Goal: Task Accomplishment & Management: Use online tool/utility

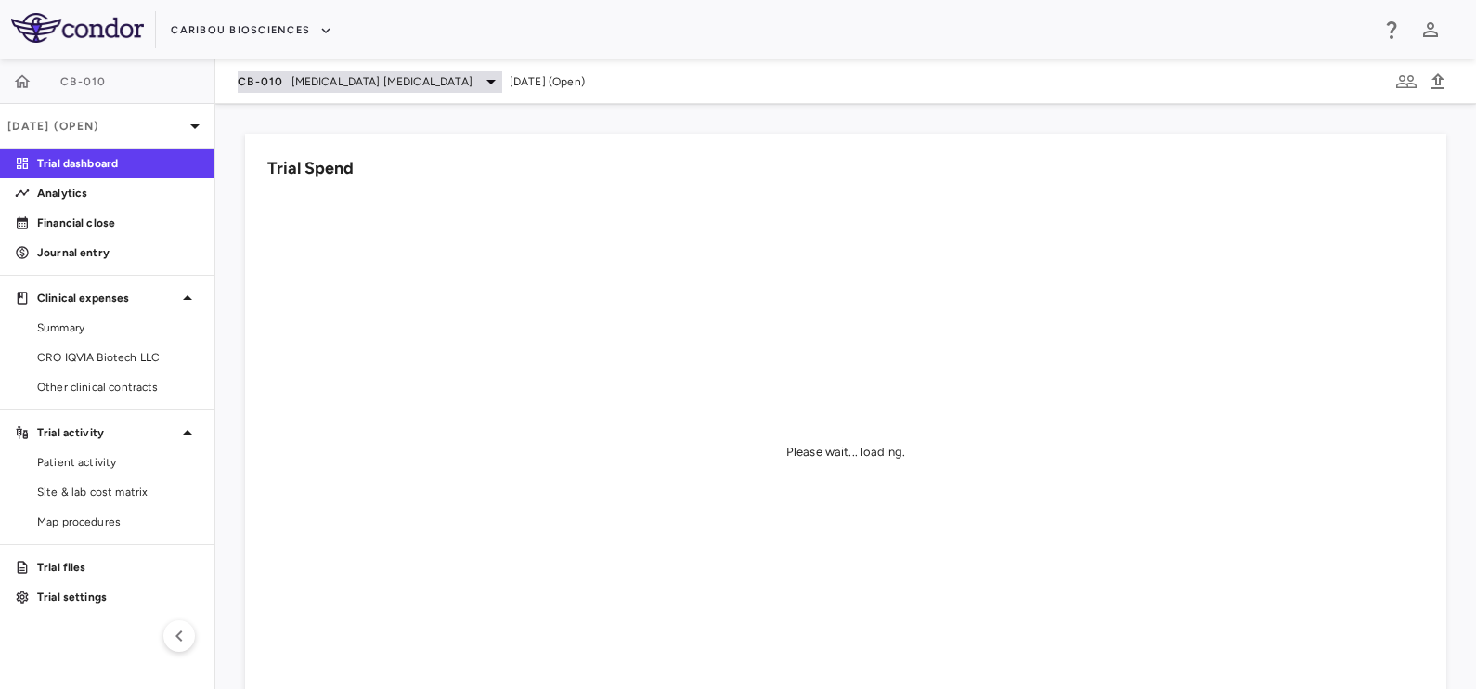
click at [285, 71] on div "CB-010 [MEDICAL_DATA] [MEDICAL_DATA]" at bounding box center [370, 82] width 264 height 22
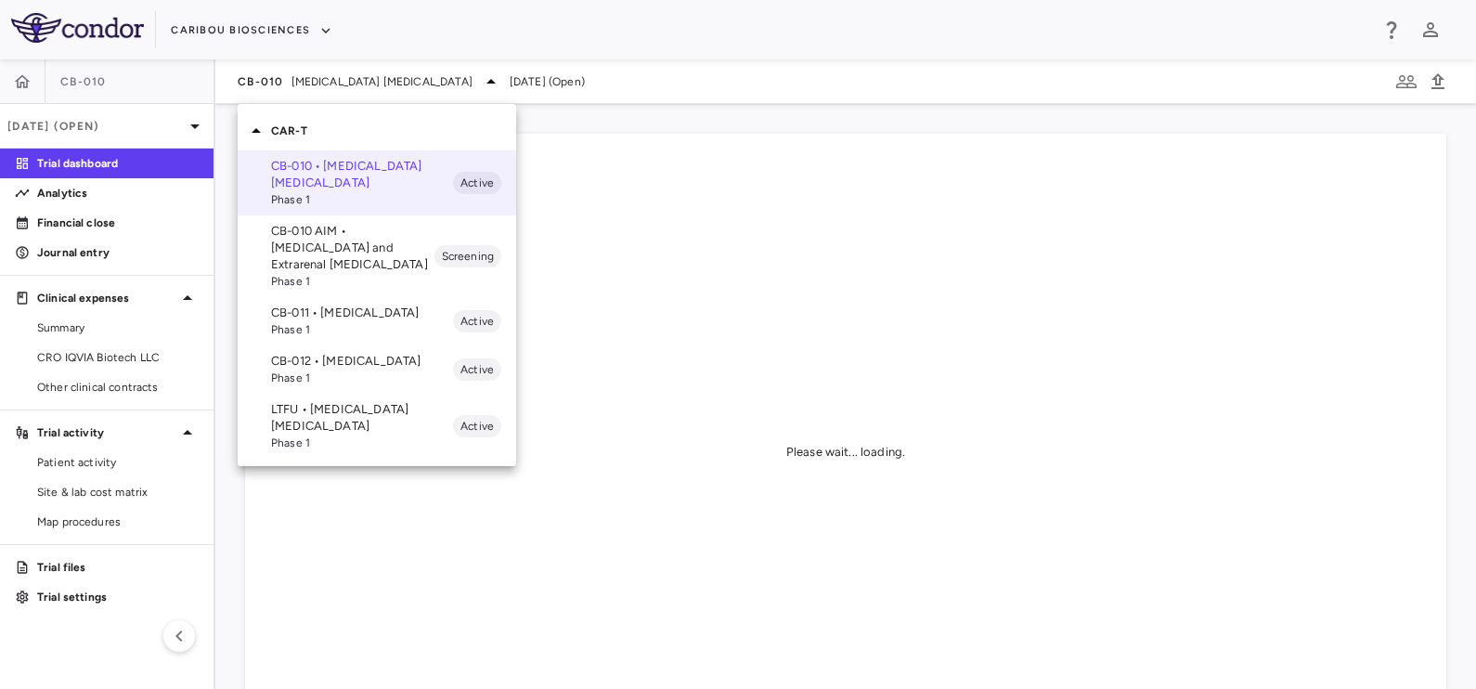
click at [314, 315] on p "CB-011 • [MEDICAL_DATA]" at bounding box center [362, 312] width 182 height 17
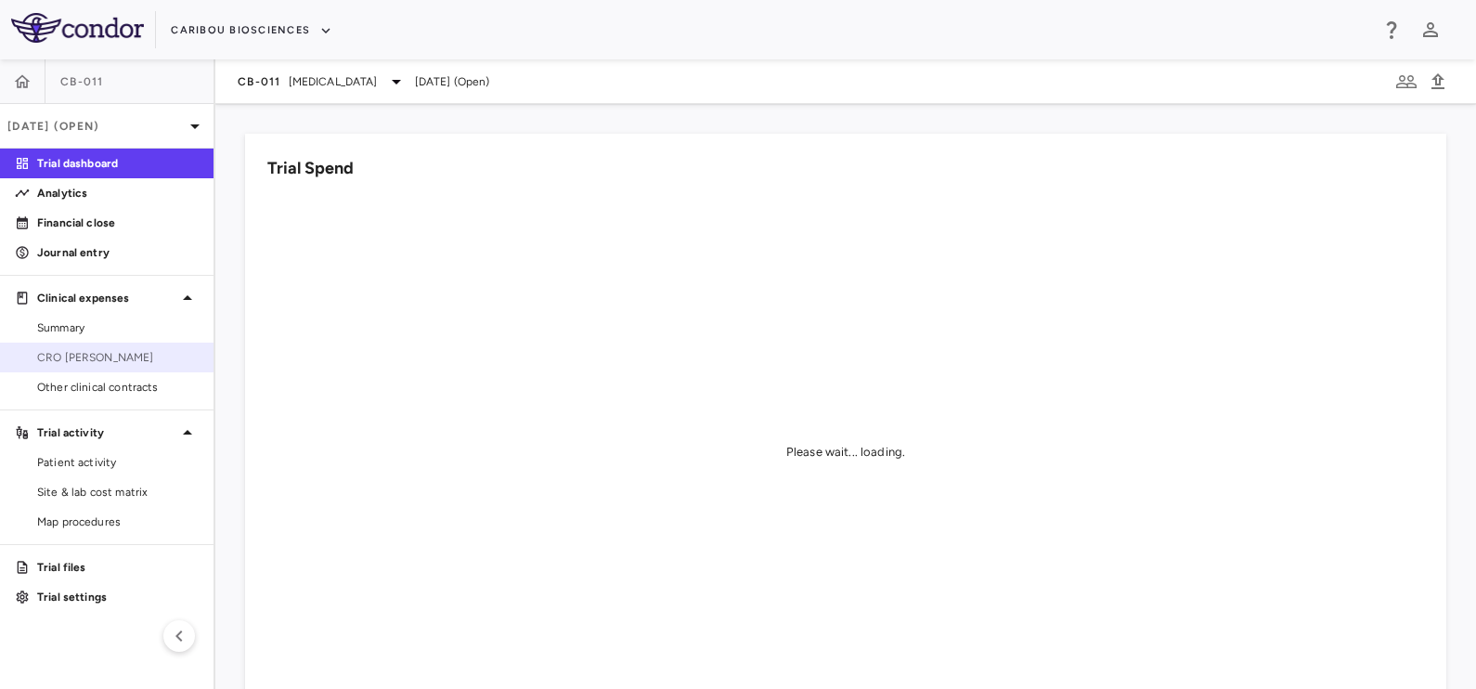
click at [109, 347] on link "CRO [PERSON_NAME]" at bounding box center [106, 357] width 213 height 28
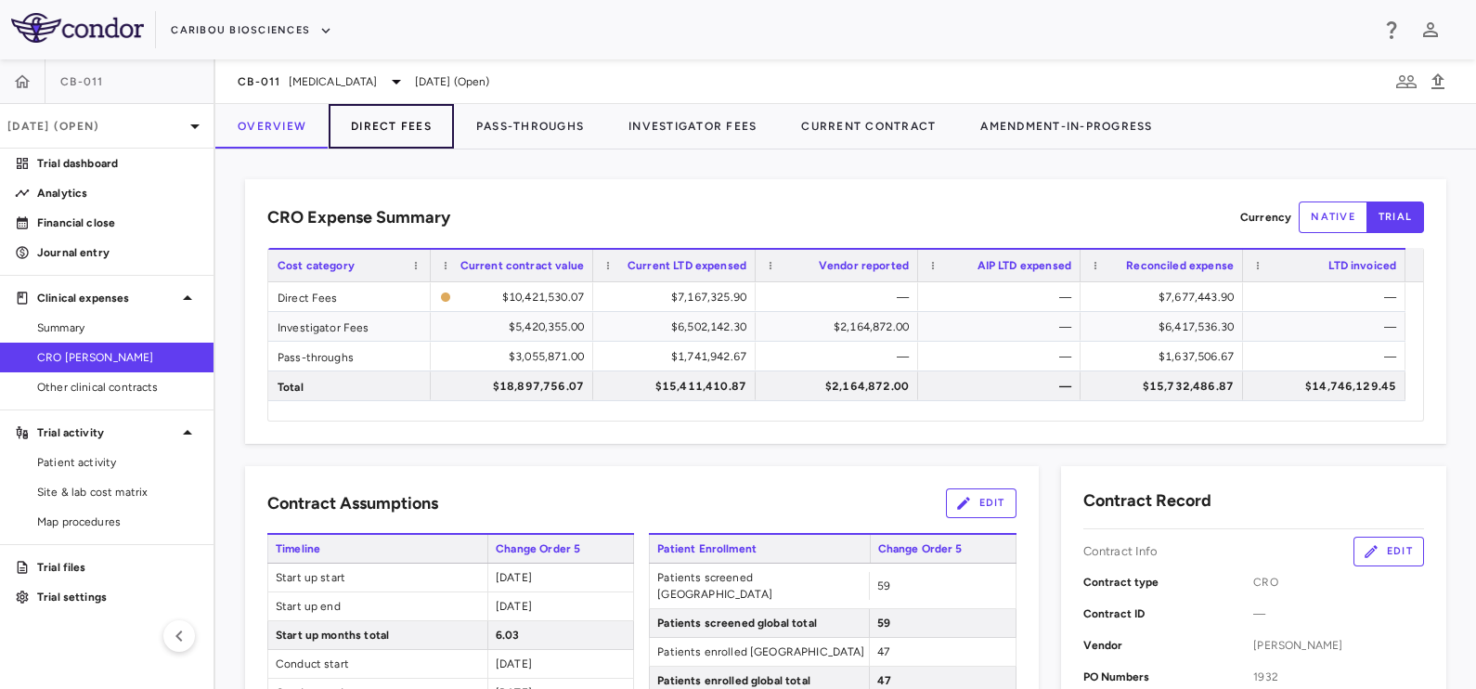
click at [399, 120] on button "Direct Fees" at bounding box center [391, 126] width 125 height 45
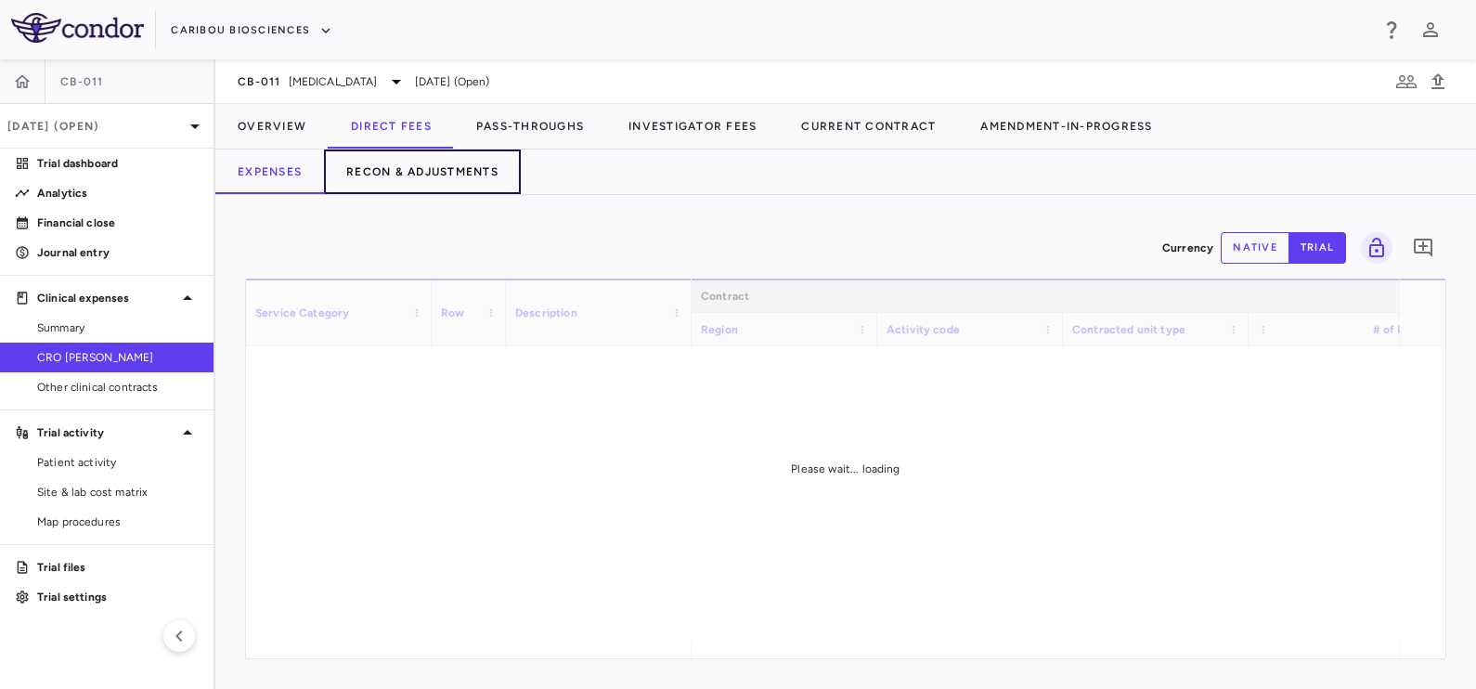
click at [470, 153] on button "Recon & Adjustments" at bounding box center [422, 171] width 197 height 45
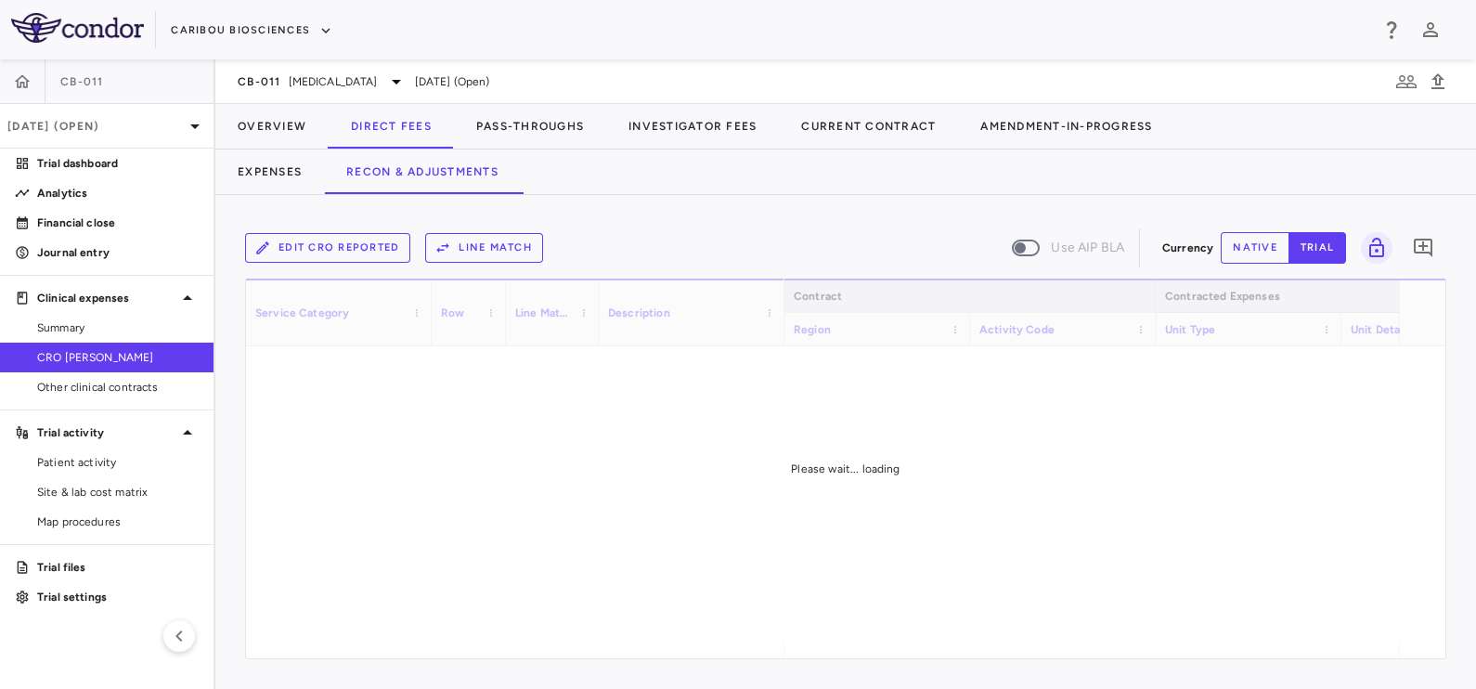
click at [1248, 245] on button "native" at bounding box center [1254, 248] width 69 height 32
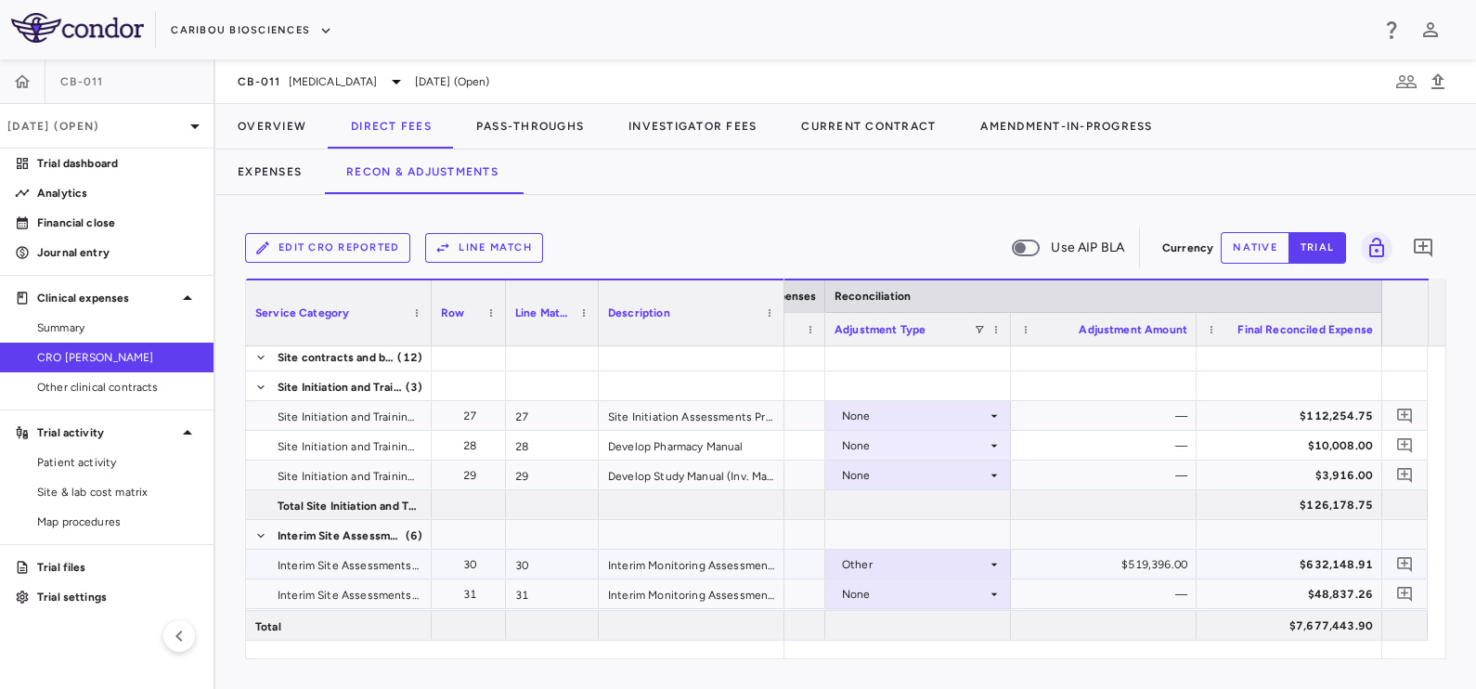
click at [1140, 561] on div "$519,396.00" at bounding box center [1107, 564] width 160 height 30
click at [1130, 561] on div "$519,396.00" at bounding box center [1107, 564] width 160 height 30
click at [1247, 251] on button "native" at bounding box center [1254, 248] width 69 height 32
click at [1140, 563] on div "$519,396.00" at bounding box center [1107, 564] width 160 height 30
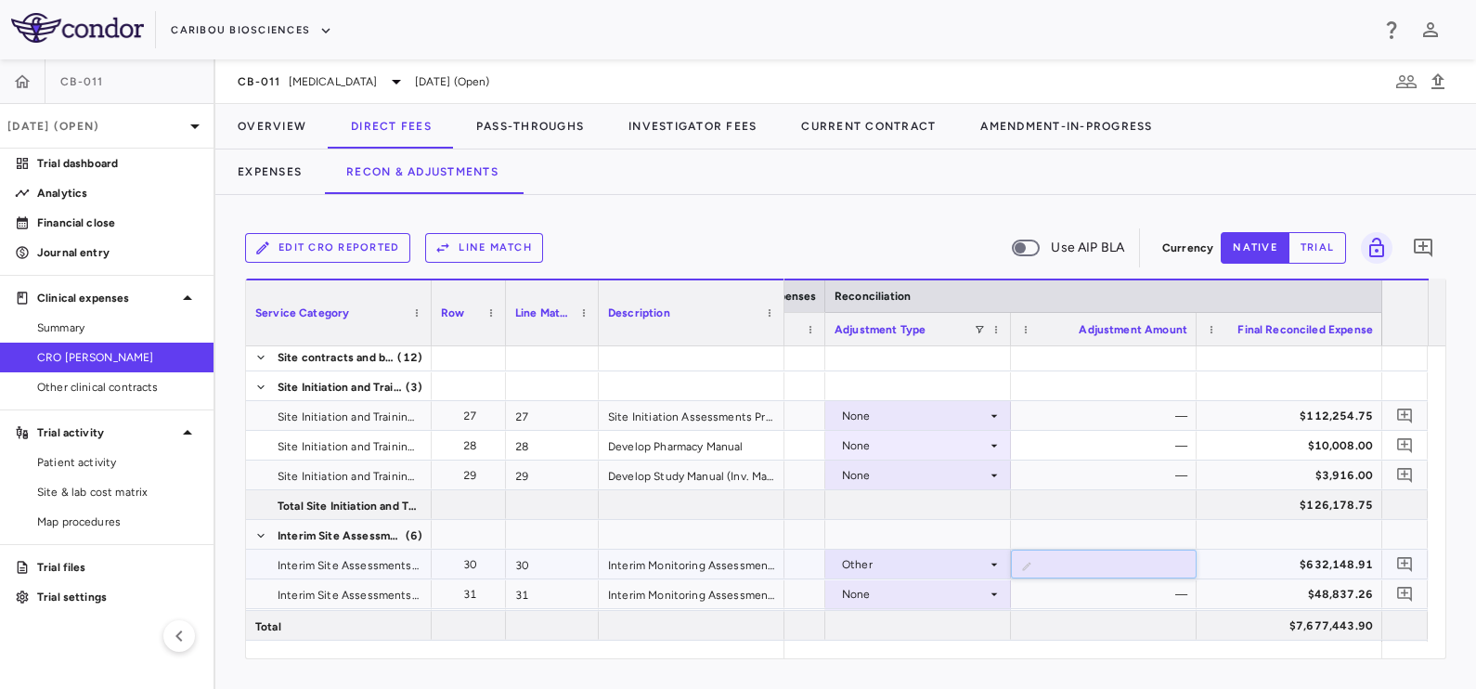
click at [1140, 563] on input "******" at bounding box center [1117, 565] width 156 height 31
type input "******"
click at [269, 116] on button "Overview" at bounding box center [271, 126] width 113 height 45
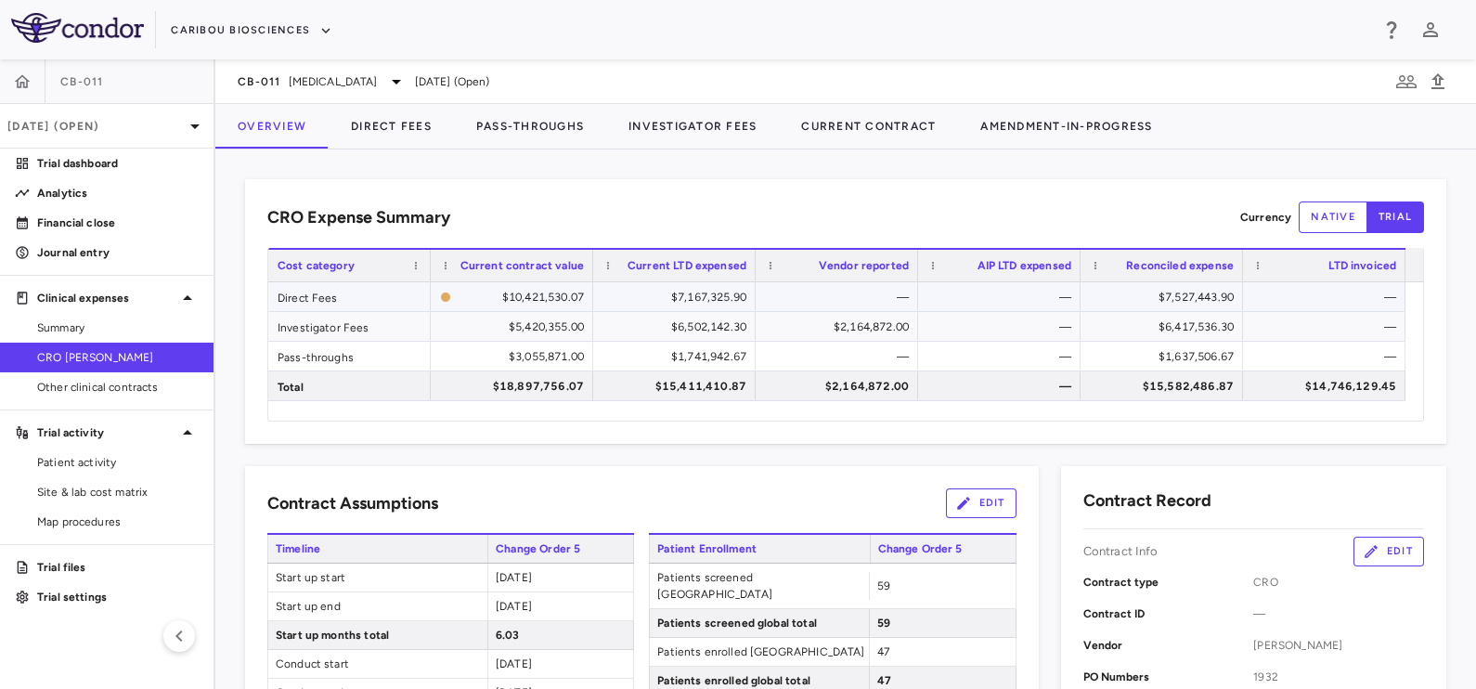
click at [1175, 288] on div "$7,527,443.90" at bounding box center [1165, 297] width 136 height 30
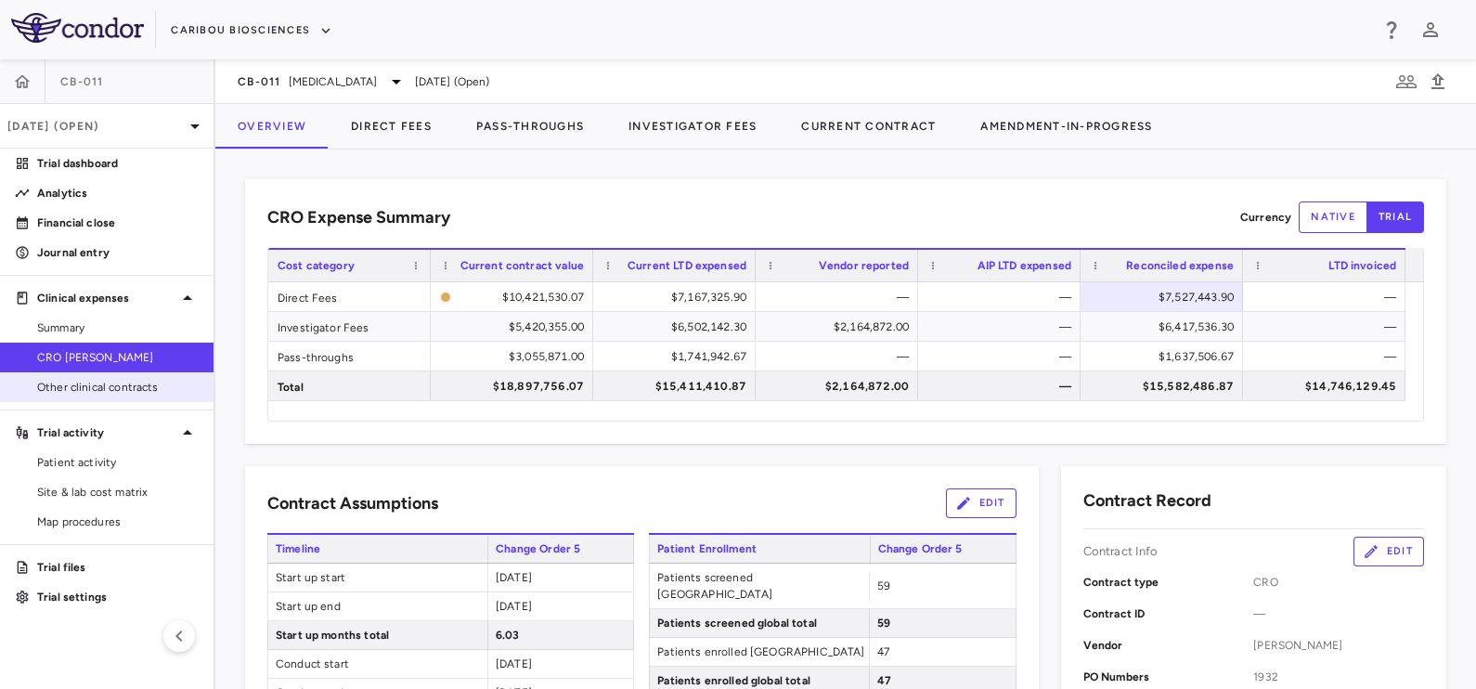
click at [116, 380] on span "Other clinical contracts" at bounding box center [117, 387] width 161 height 17
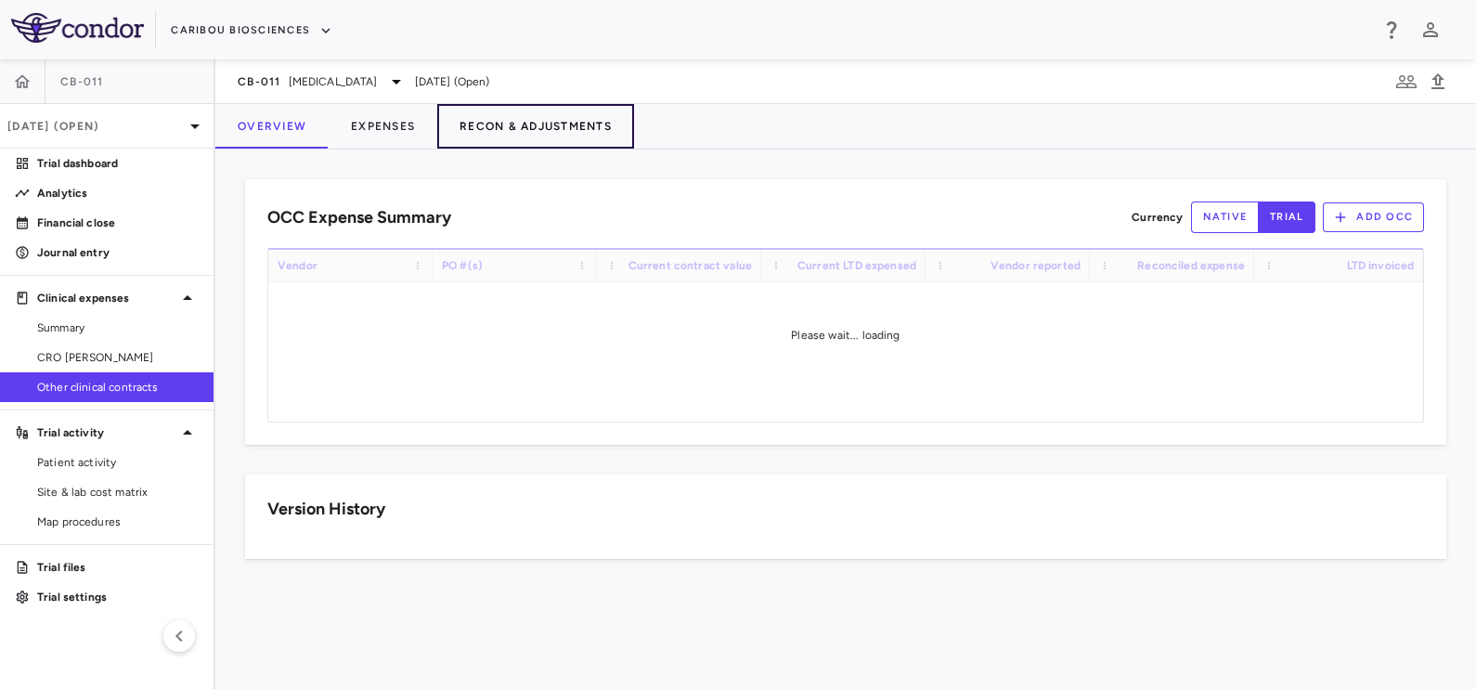
click at [512, 115] on button "Recon & Adjustments" at bounding box center [535, 126] width 197 height 45
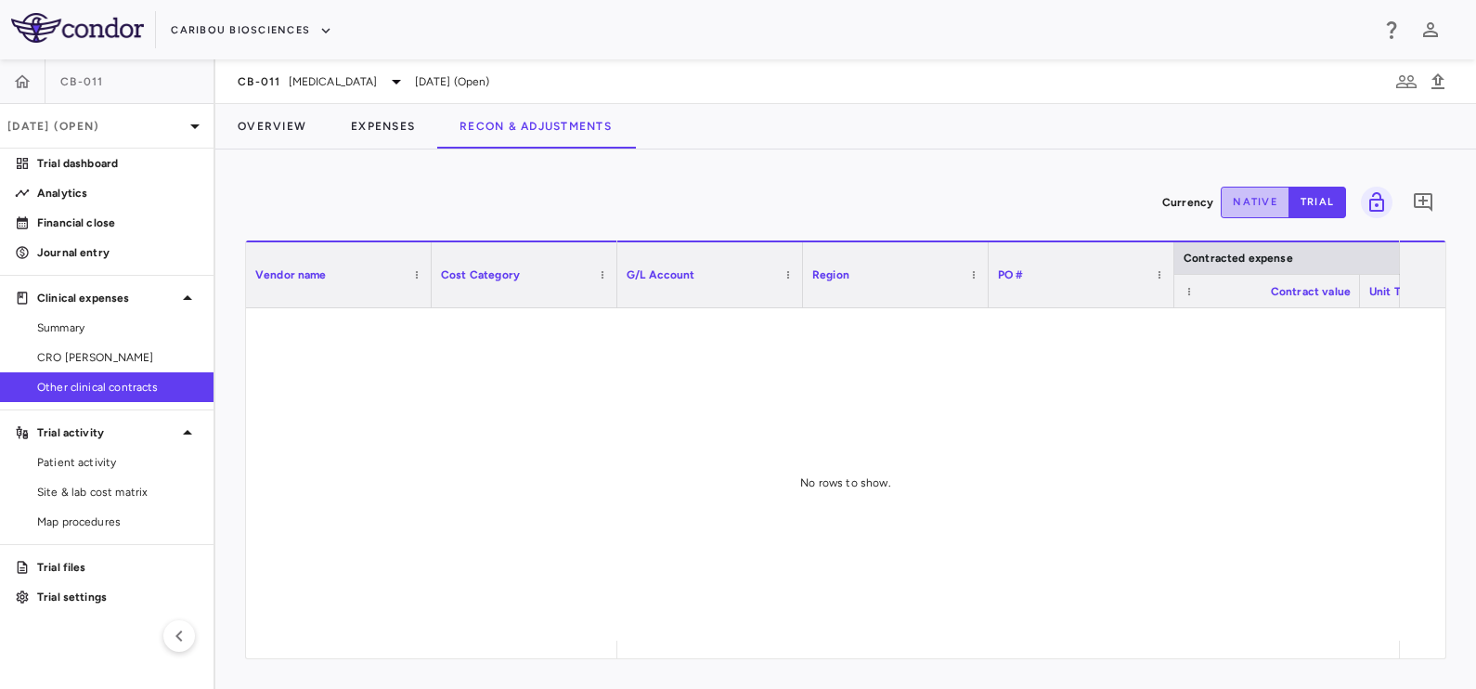
click at [1250, 198] on button "native" at bounding box center [1254, 203] width 69 height 32
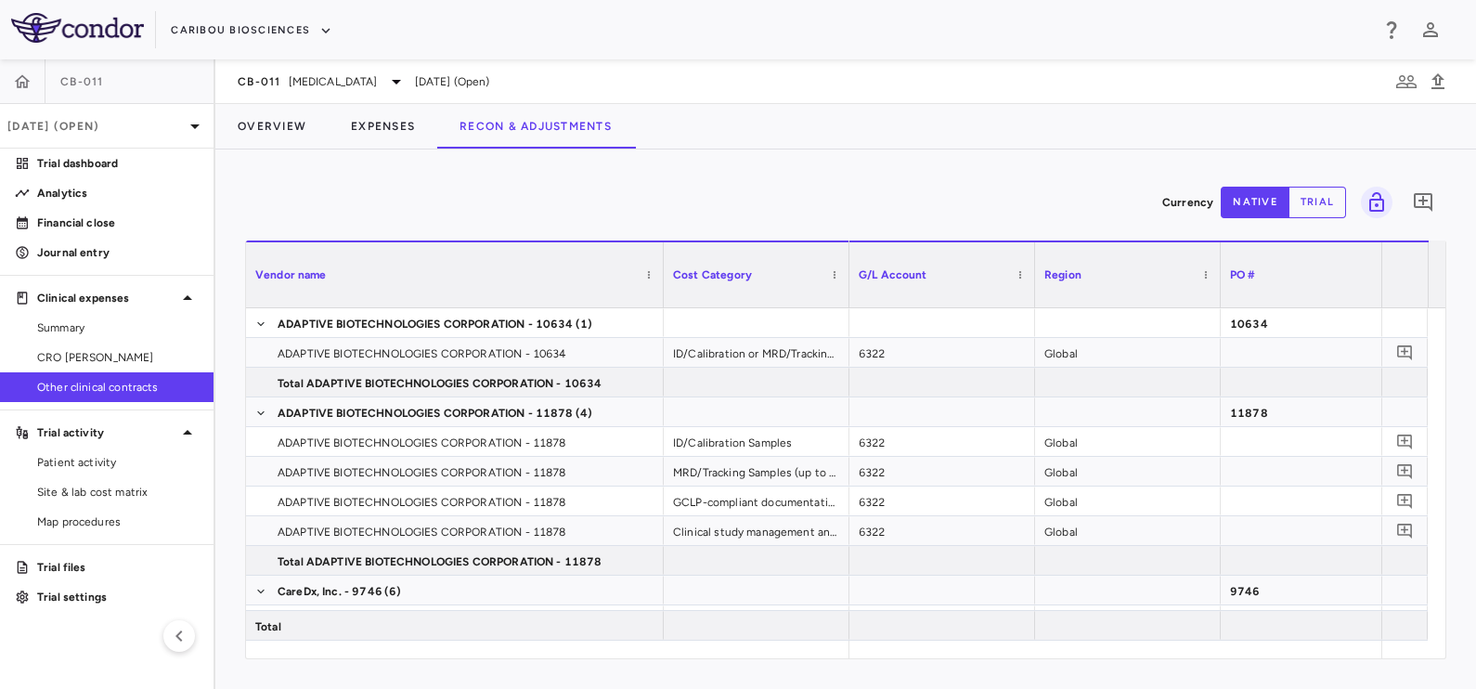
drag, startPoint x: 429, startPoint y: 293, endPoint x: 661, endPoint y: 350, distance: 238.8
click at [661, 350] on div "Vendor name Cost Category Contracted expense G/L Account" at bounding box center [845, 449] width 1199 height 418
click at [872, 346] on div "6322" at bounding box center [942, 352] width 186 height 29
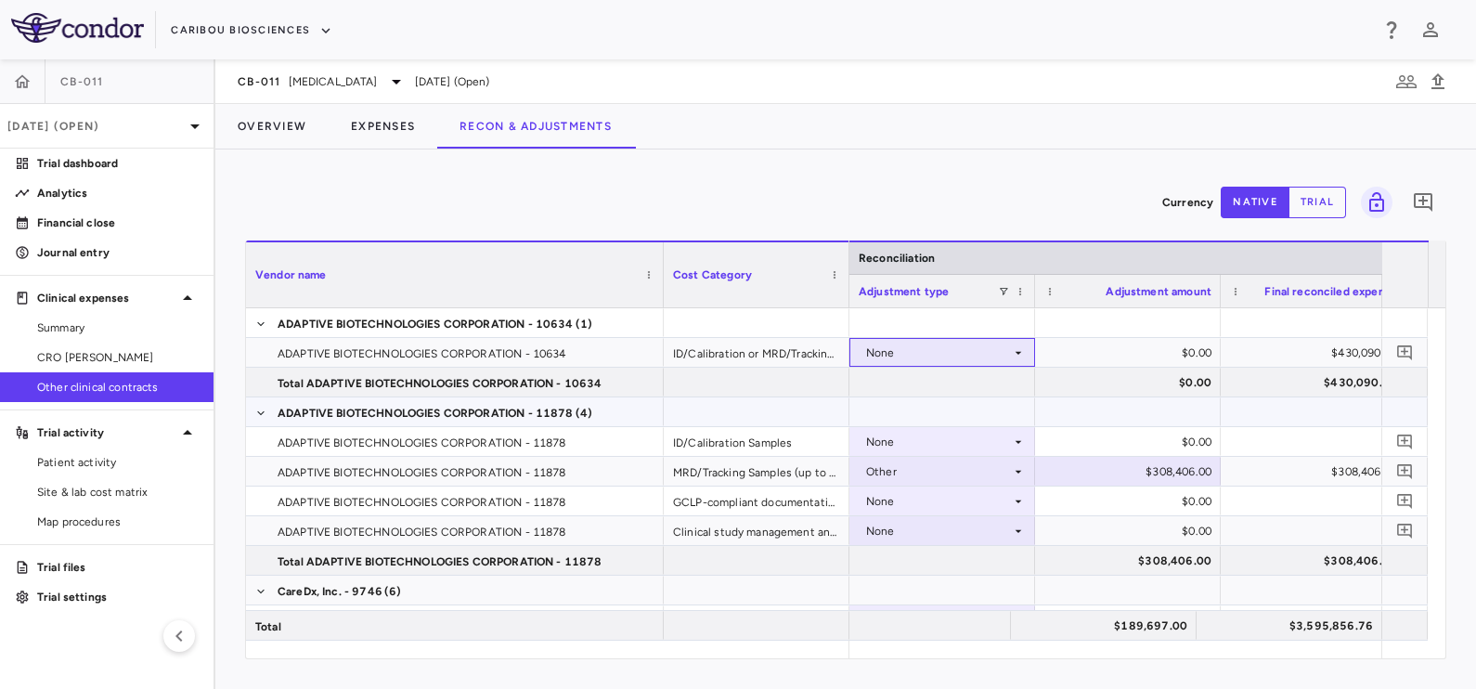
scroll to position [0, 2784]
click at [967, 358] on div "None" at bounding box center [938, 353] width 145 height 30
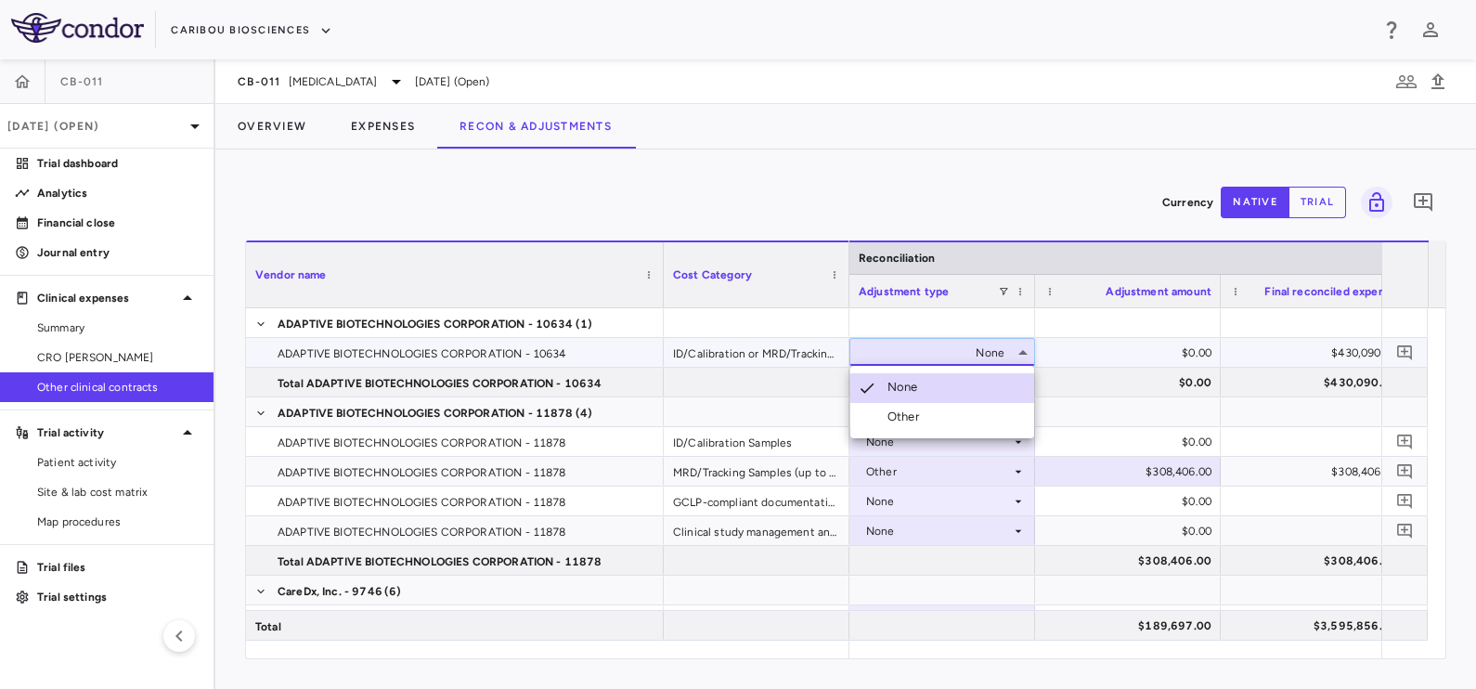
click at [937, 429] on li "Other" at bounding box center [942, 417] width 184 height 28
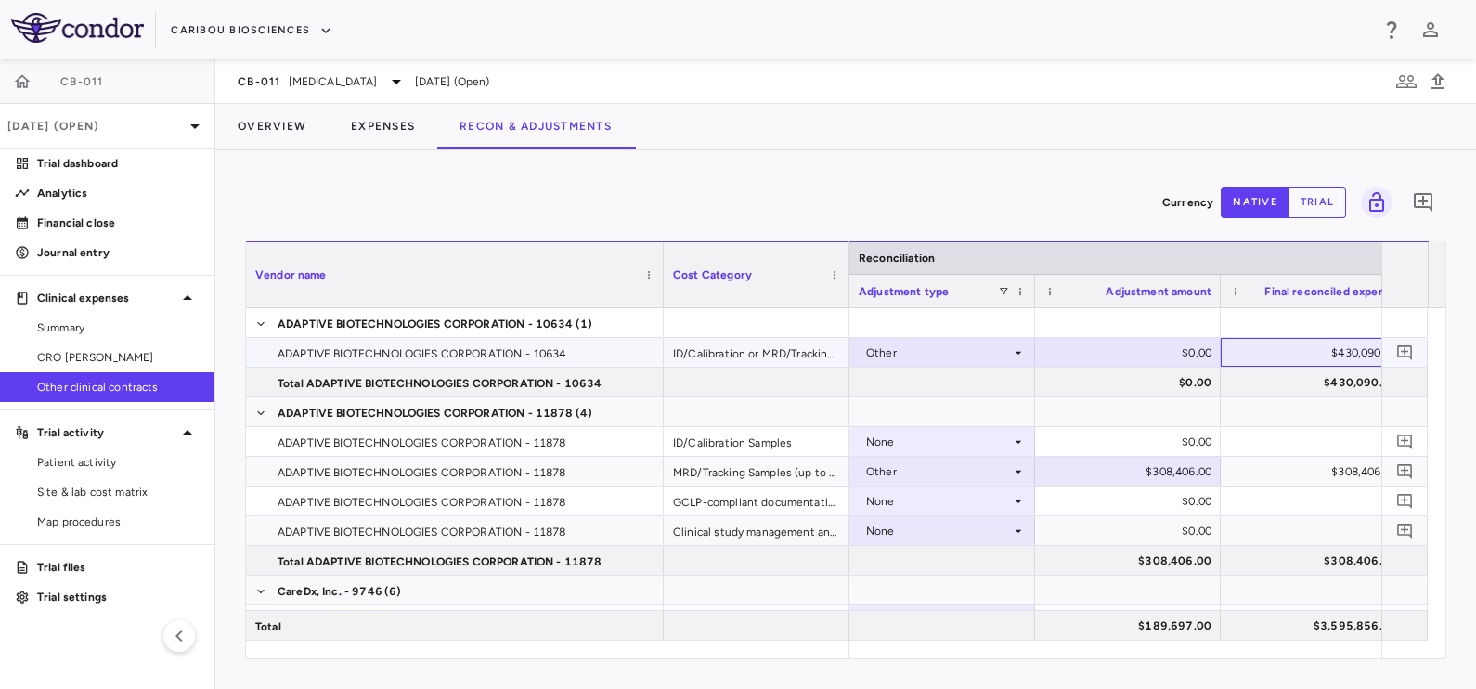
click at [1306, 348] on div "$430,090.00" at bounding box center [1317, 353] width 160 height 30
click at [1115, 347] on div "$115,390.00" at bounding box center [1131, 353] width 160 height 30
click at [1140, 361] on input "******" at bounding box center [1142, 354] width 156 height 31
type input "*******"
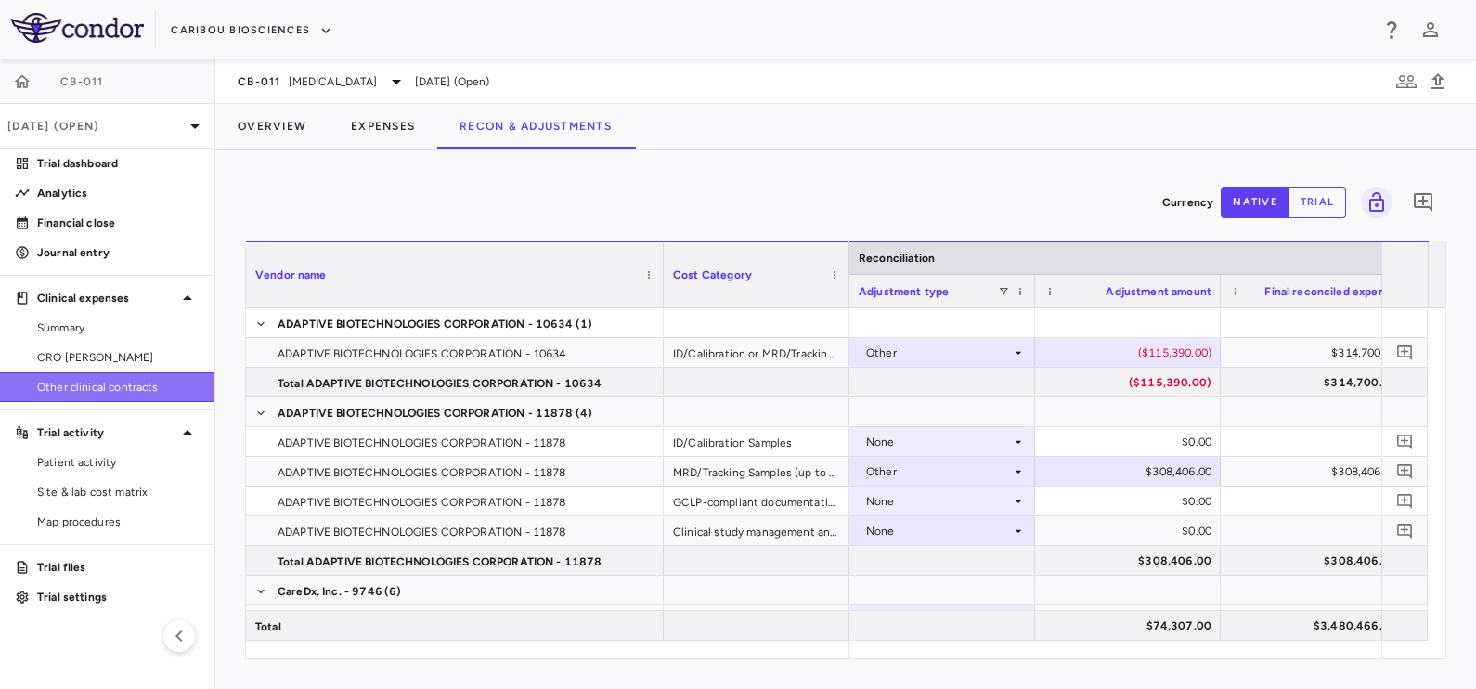
click at [115, 380] on span "Other clinical contracts" at bounding box center [117, 387] width 161 height 17
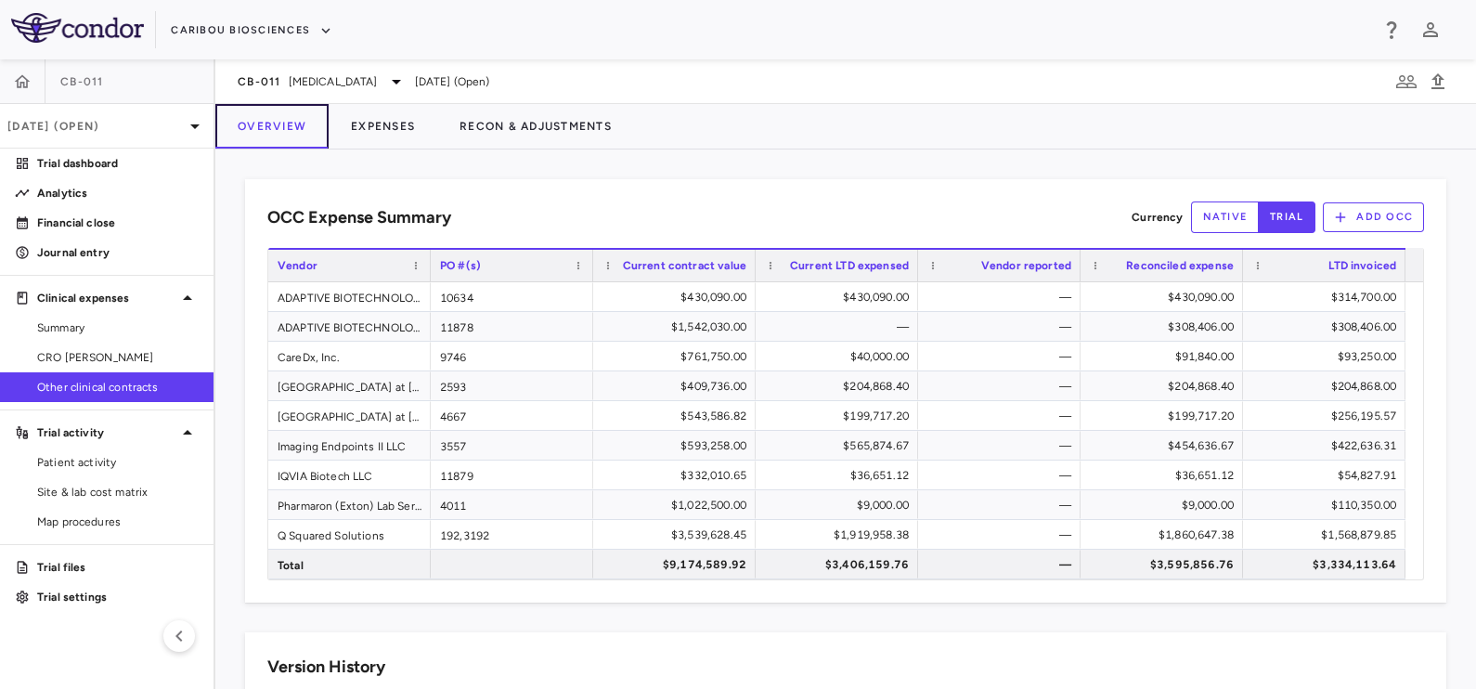
click at [279, 130] on button "Overview" at bounding box center [271, 126] width 113 height 45
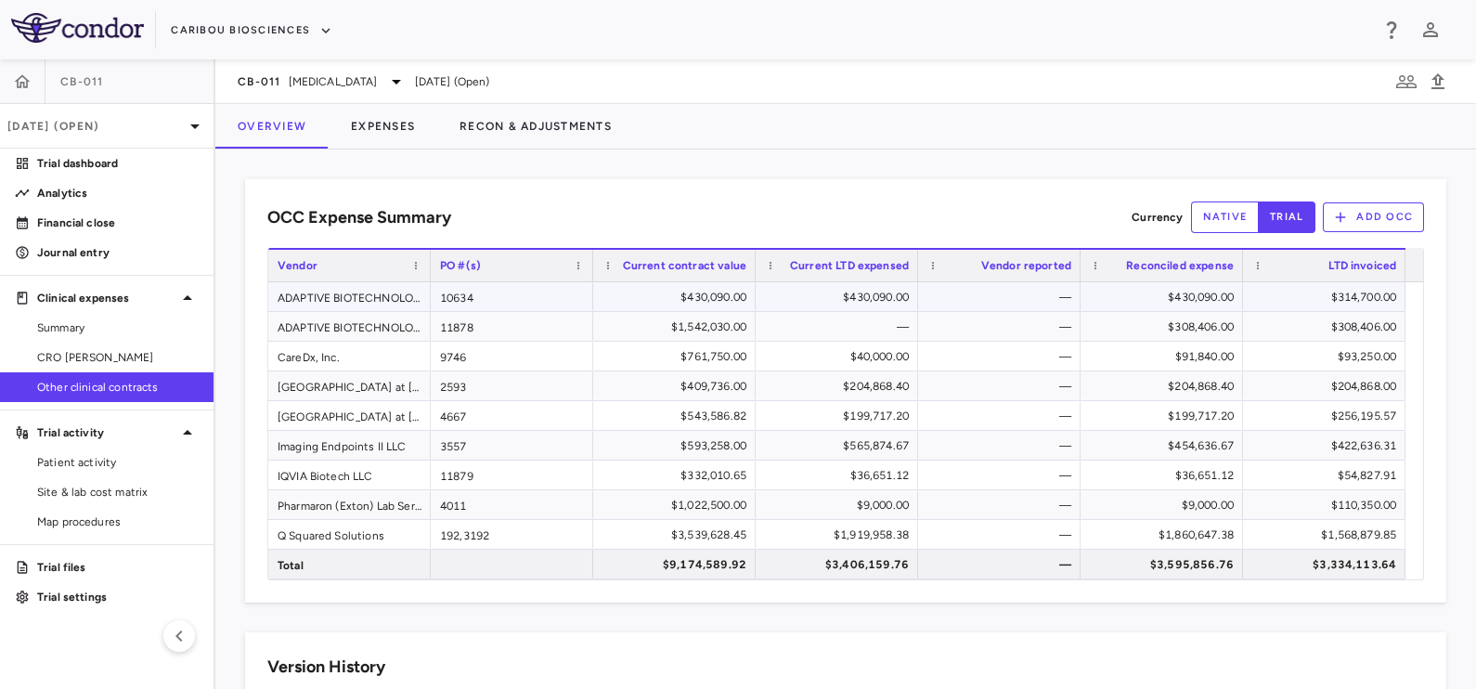
click at [487, 299] on div "10634" at bounding box center [512, 296] width 162 height 29
click at [1158, 288] on div "$430,090.00" at bounding box center [1165, 297] width 136 height 30
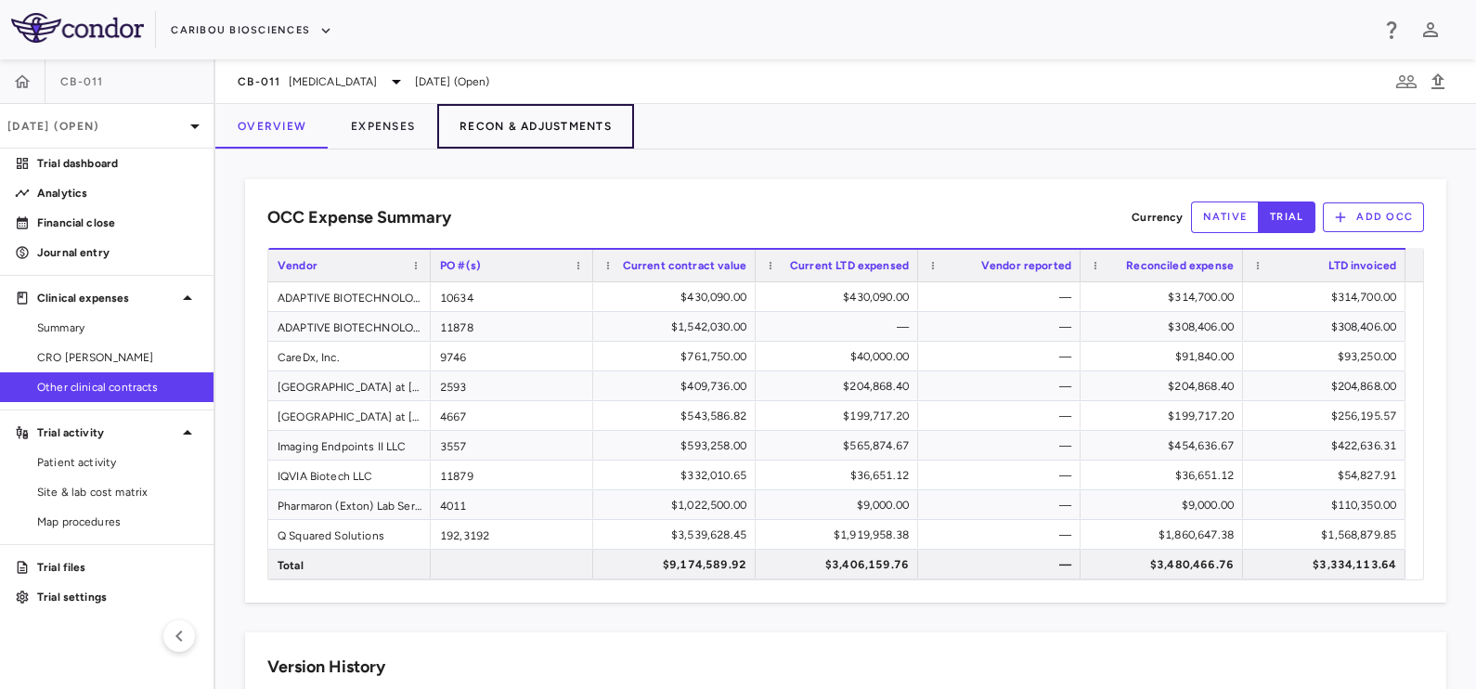
click at [524, 122] on button "Recon & Adjustments" at bounding box center [535, 126] width 197 height 45
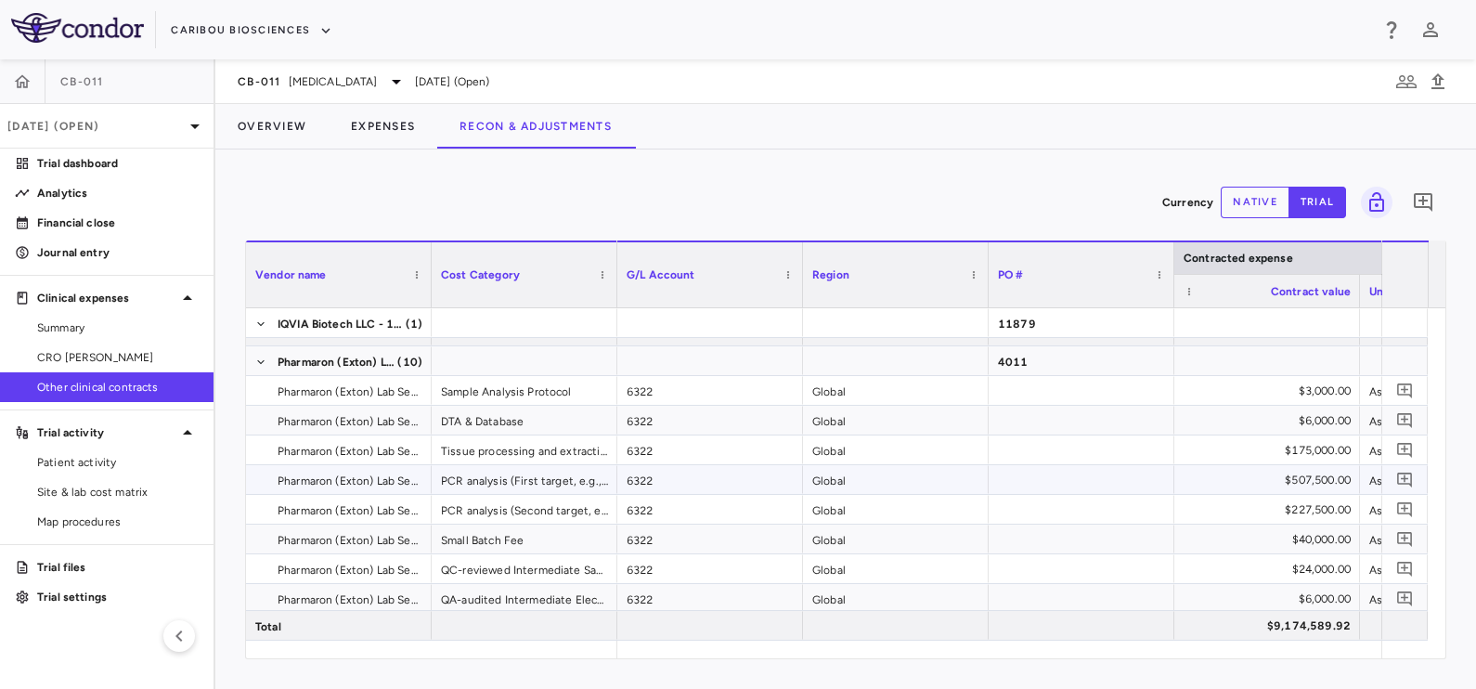
scroll to position [1575, 0]
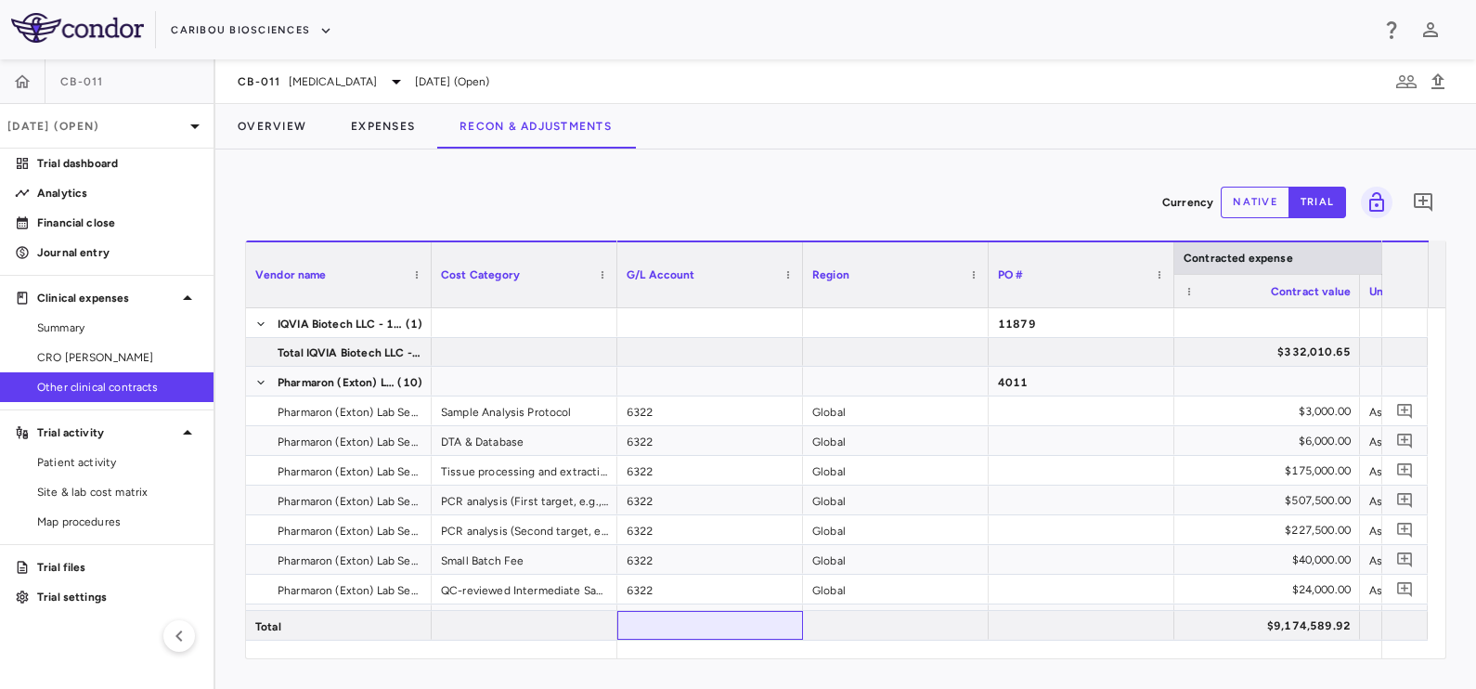
click at [695, 640] on div "Vendor name Cost Category Contracted expense G/L Account" at bounding box center [845, 449] width 1199 height 418
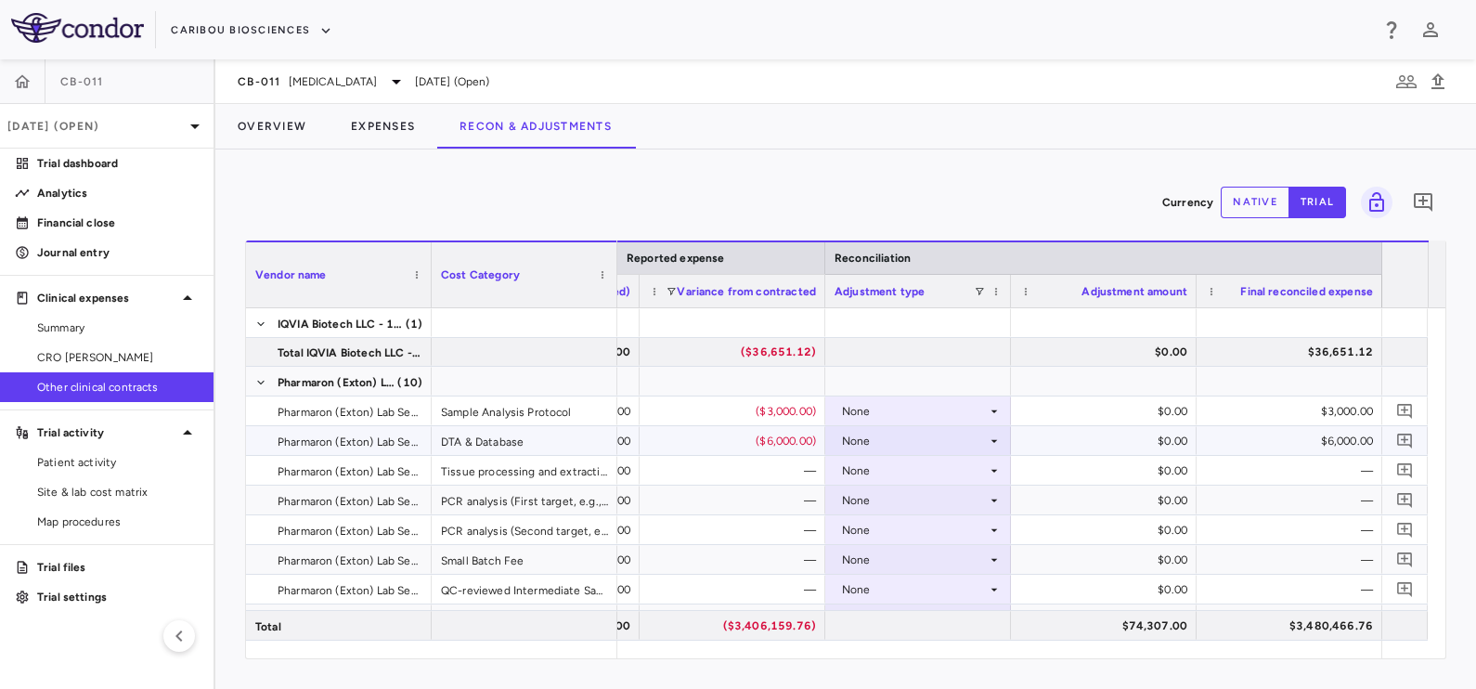
scroll to position [1459, 0]
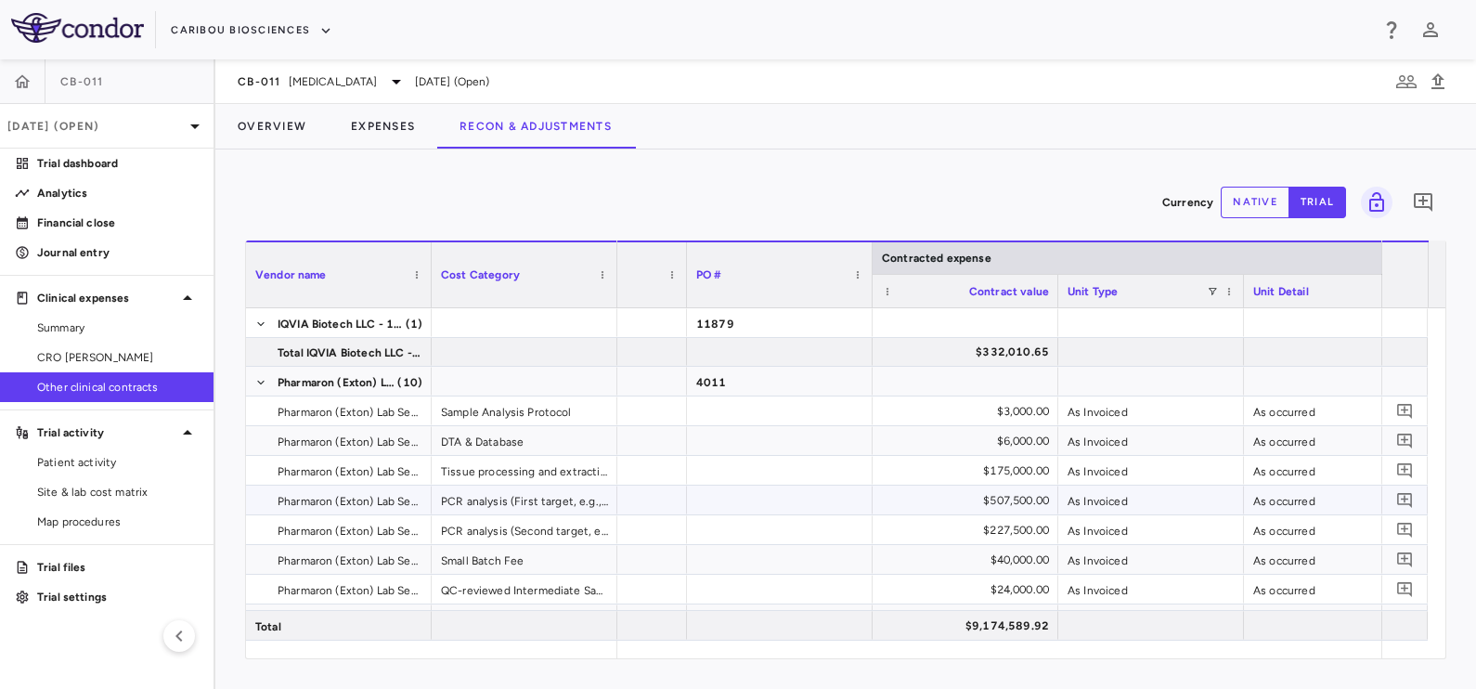
click at [994, 509] on div "$507,500.00" at bounding box center [969, 500] width 160 height 30
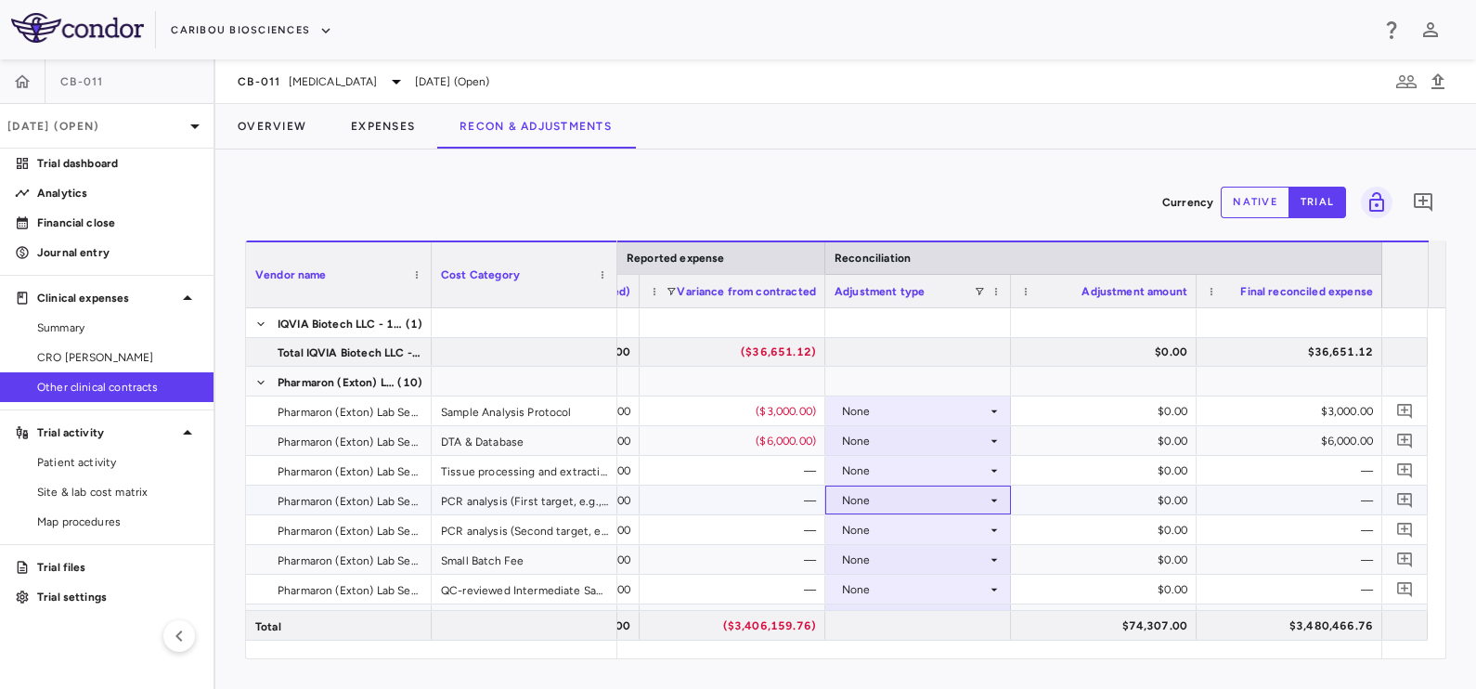
click at [961, 501] on div "None" at bounding box center [914, 500] width 145 height 30
click at [932, 564] on li "Other" at bounding box center [917, 564] width 184 height 28
click at [1276, 506] on div "—" at bounding box center [1293, 500] width 160 height 30
click at [1261, 193] on button "native" at bounding box center [1254, 203] width 69 height 32
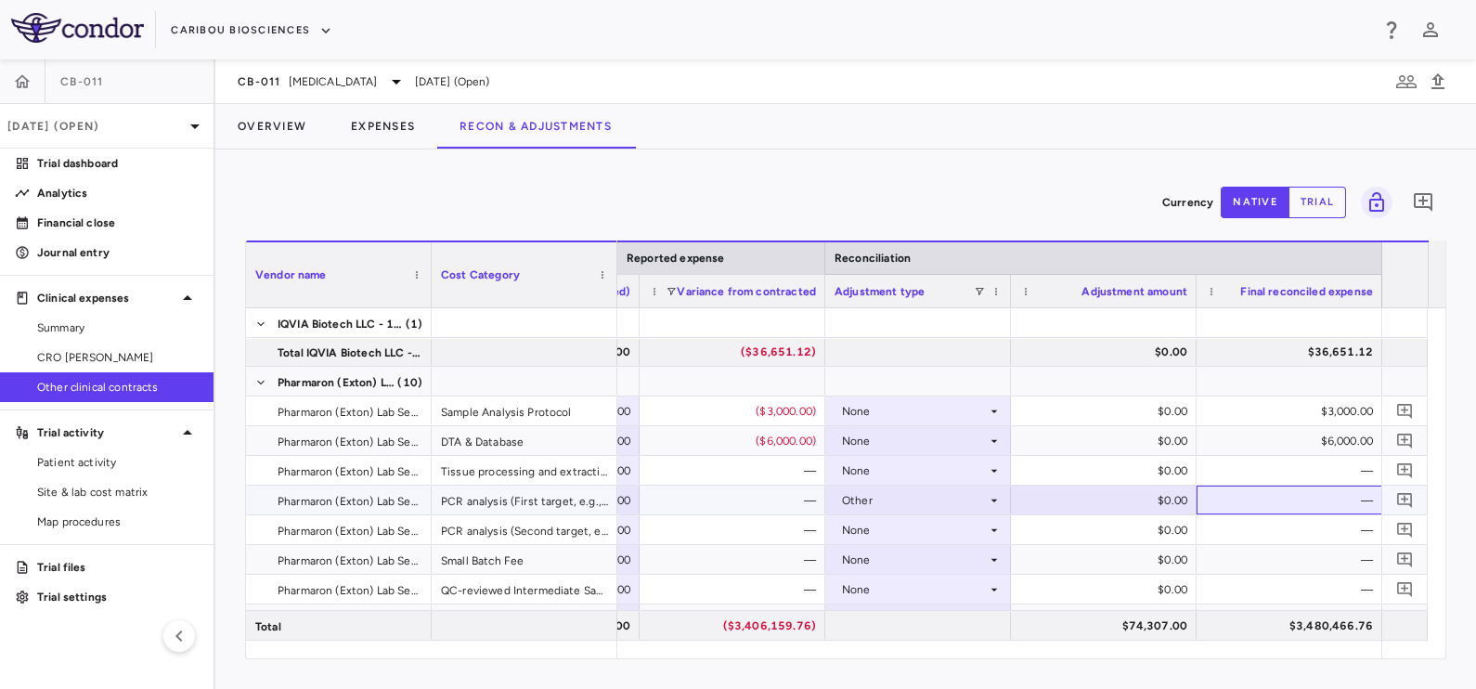
click at [1229, 506] on div "—" at bounding box center [1293, 500] width 160 height 30
click at [1259, 522] on div "—" at bounding box center [1293, 530] width 160 height 30
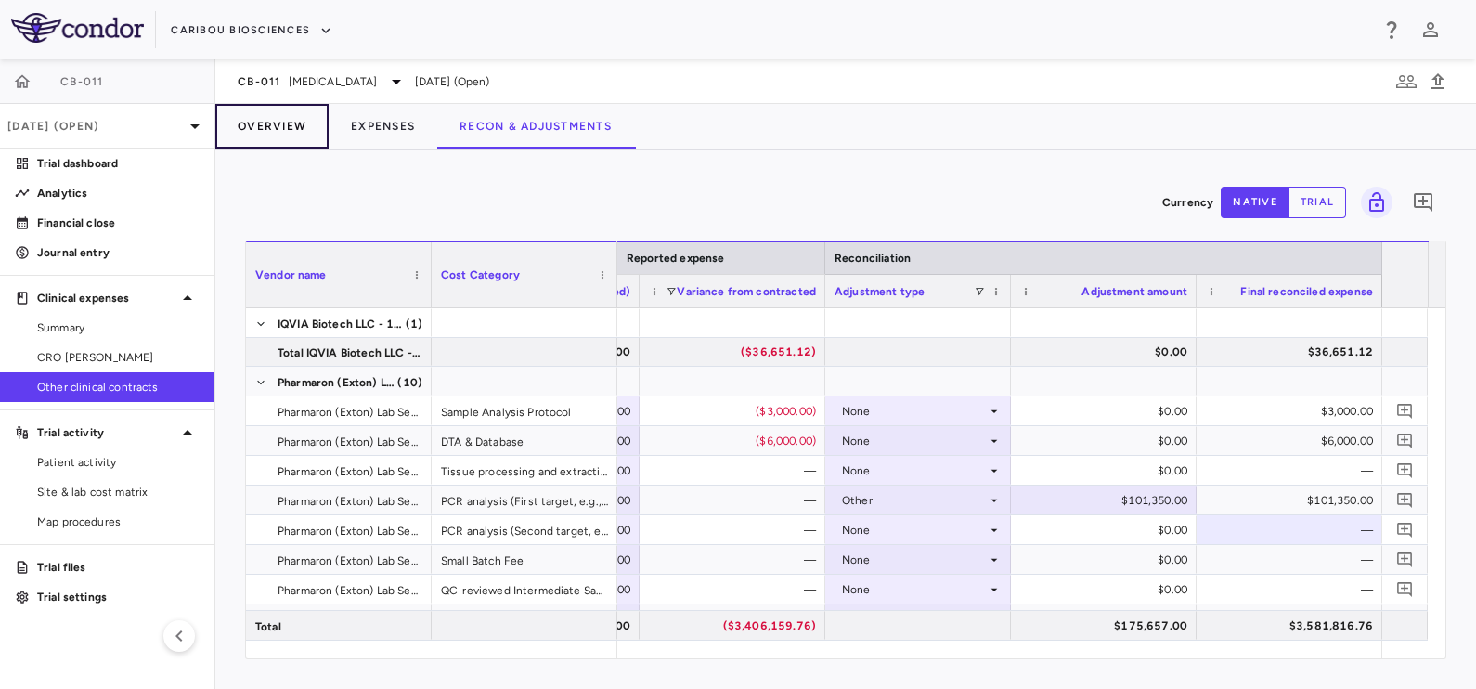
click at [276, 132] on button "Overview" at bounding box center [271, 126] width 113 height 45
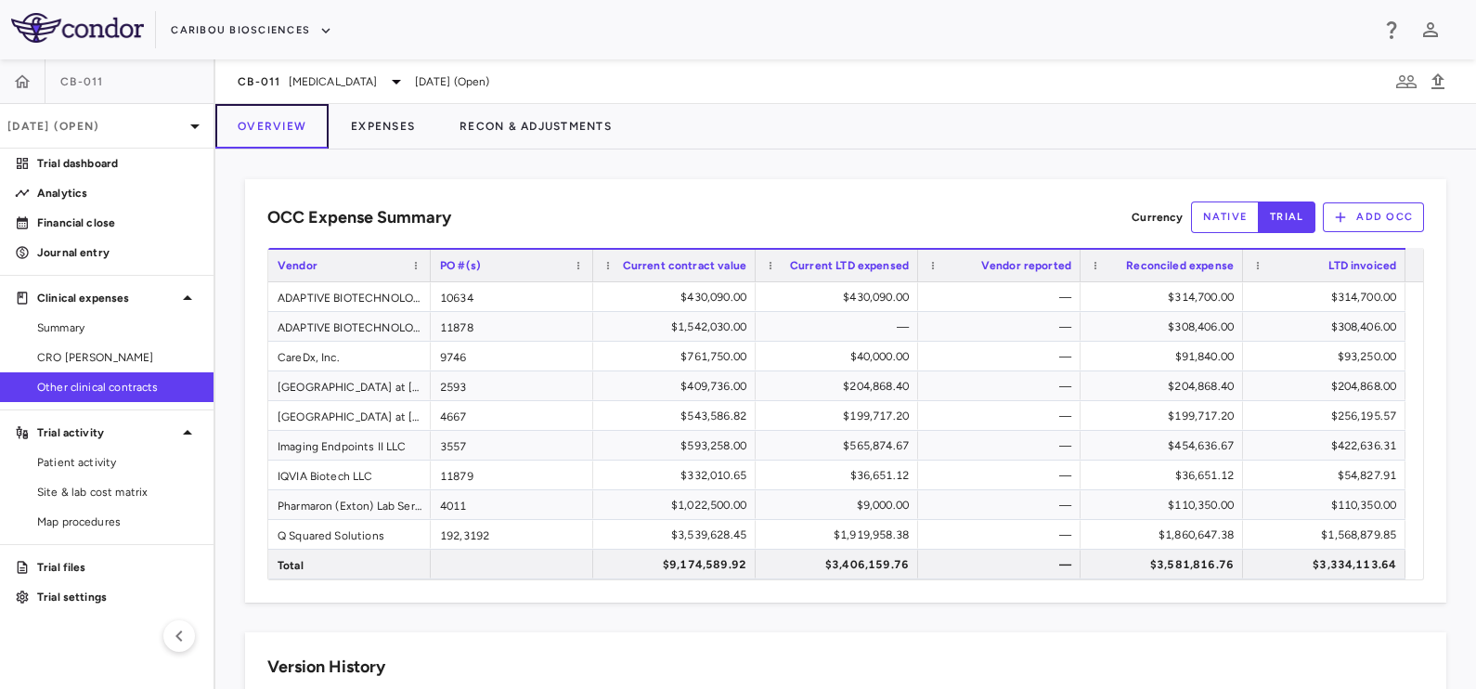
click at [276, 132] on button "Overview" at bounding box center [271, 126] width 113 height 45
drag, startPoint x: 343, startPoint y: 509, endPoint x: 361, endPoint y: 509, distance: 17.6
click at [343, 509] on div "Pharmaron (Exton) Lab Services LLC" at bounding box center [349, 504] width 162 height 29
click at [1192, 506] on div "$110,350.00" at bounding box center [1165, 505] width 136 height 30
click at [587, 83] on div "CB-011 Multiple Myeloma Aug 2025 (Open)" at bounding box center [845, 81] width 1260 height 45
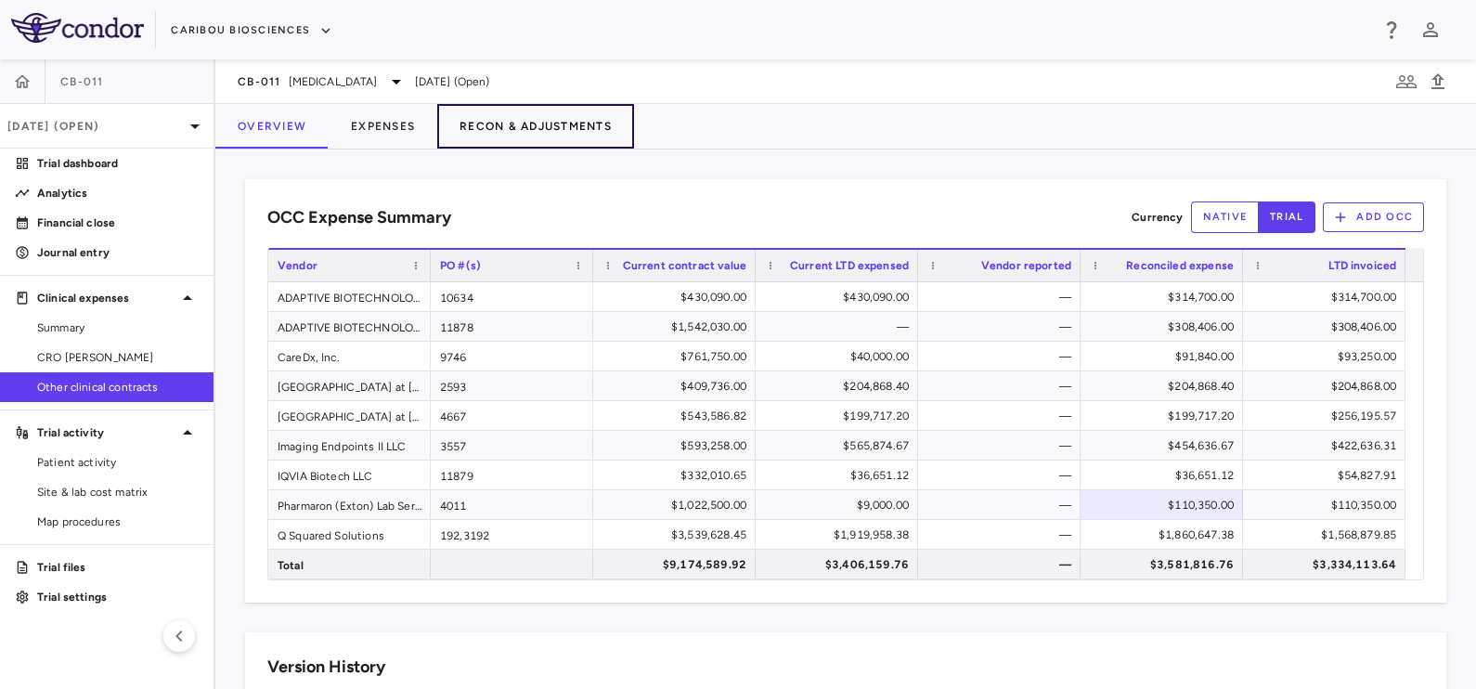
click at [566, 130] on button "Recon & Adjustments" at bounding box center [535, 126] width 197 height 45
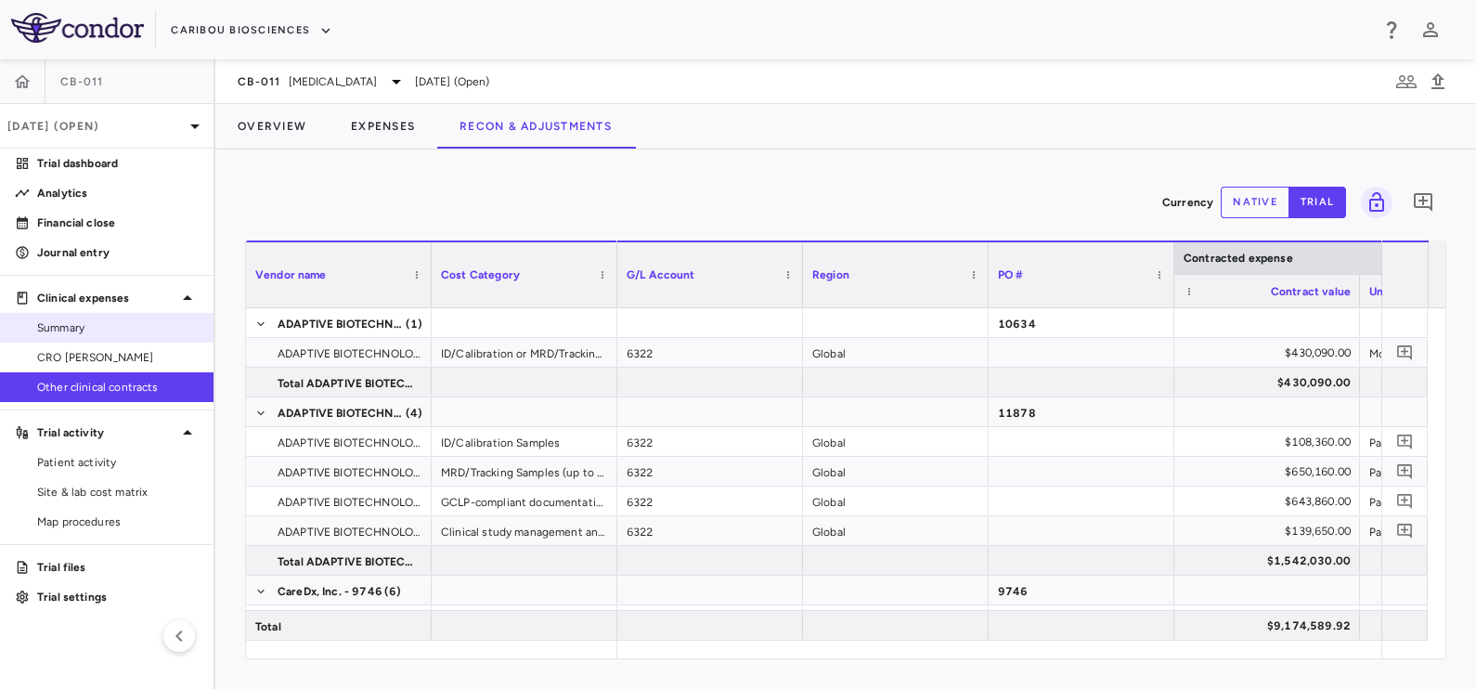
click at [84, 330] on span "Summary" at bounding box center [117, 327] width 161 height 17
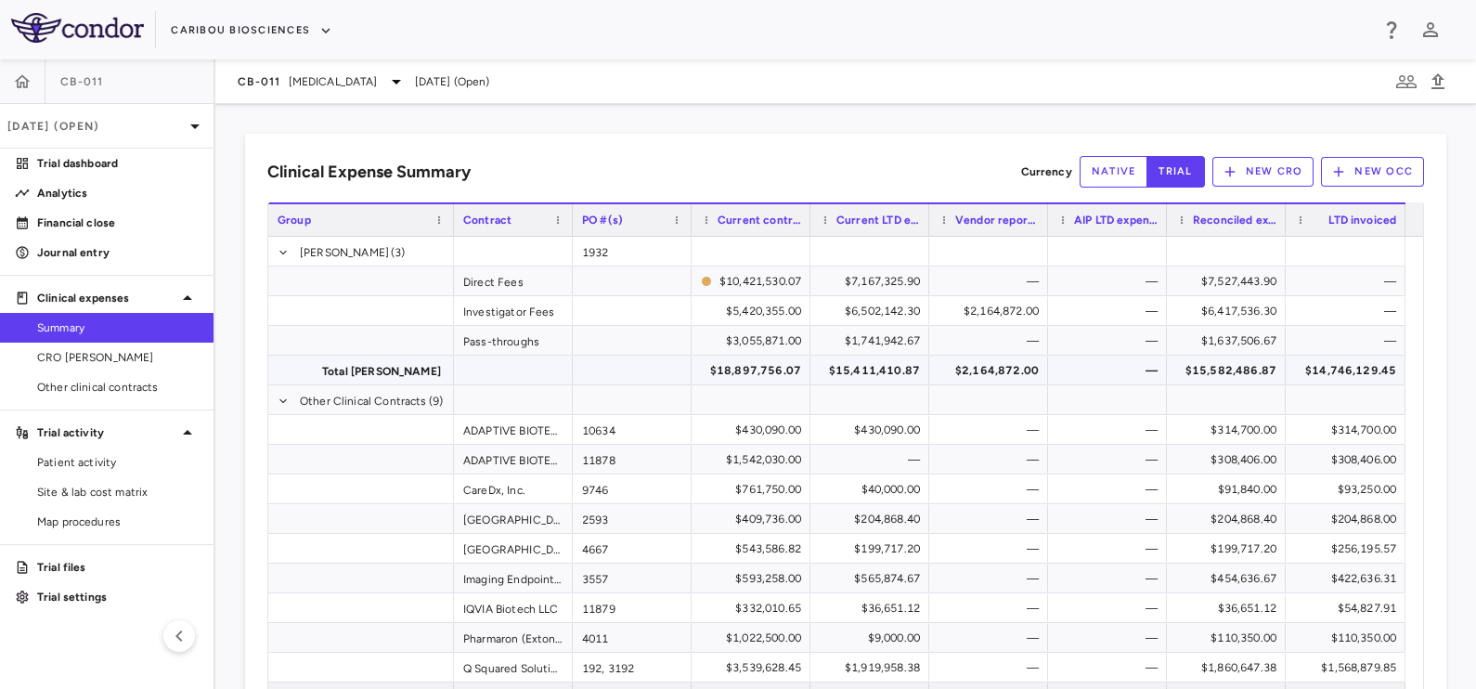
click at [781, 369] on div "$18,897,756.07" at bounding box center [754, 370] width 93 height 30
click at [846, 372] on div "$15,411,410.87" at bounding box center [873, 370] width 93 height 30
click at [979, 370] on div "$2,164,872.00" at bounding box center [992, 370] width 93 height 30
click at [1204, 366] on div "$15,582,486.87" at bounding box center [1229, 370] width 93 height 30
click at [1322, 366] on div "$14,746,129.45" at bounding box center [1349, 370] width 94 height 30
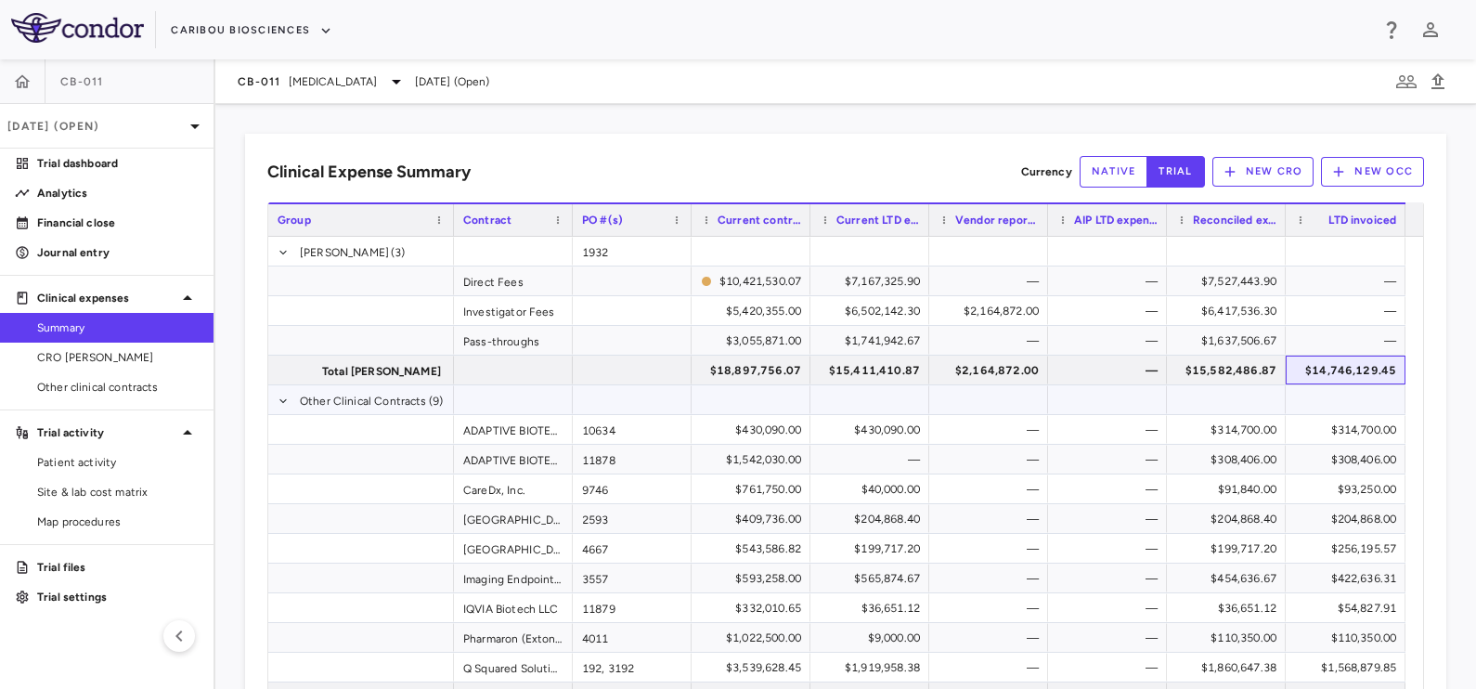
scroll to position [104, 0]
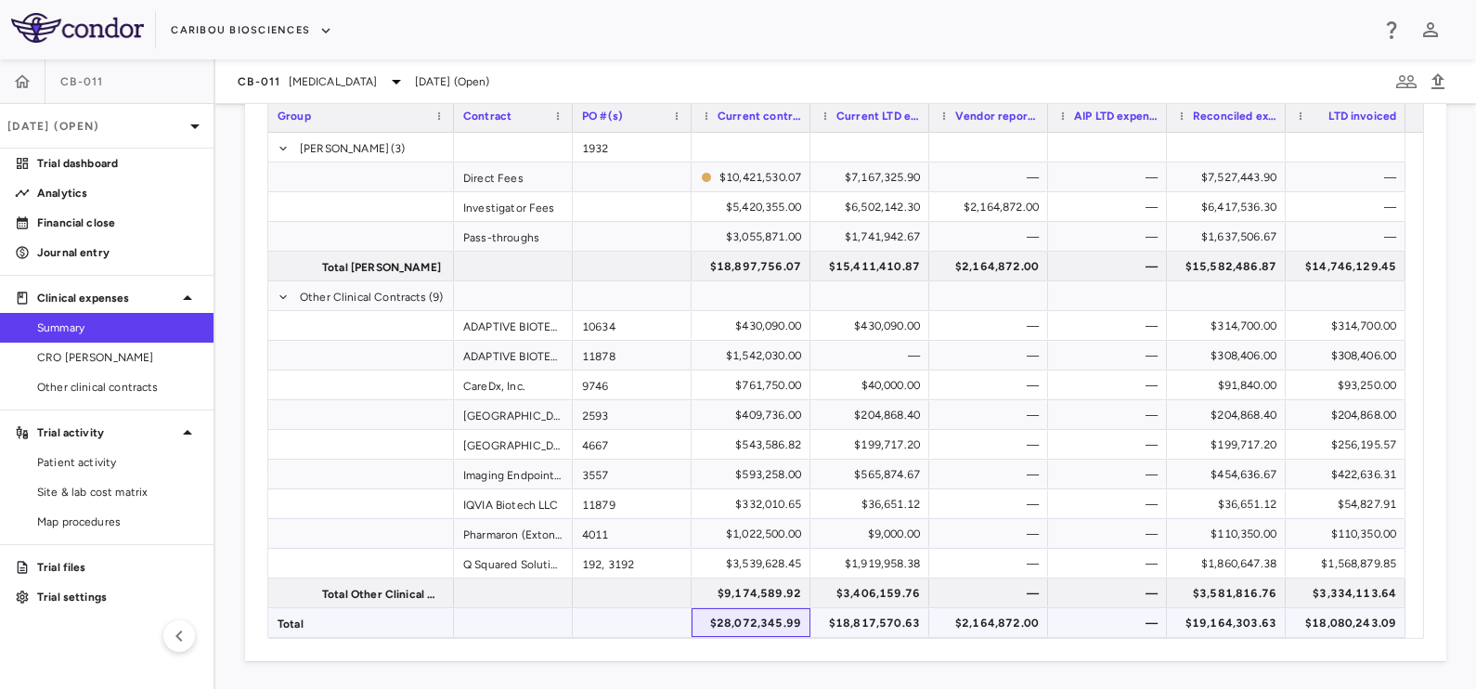
click at [756, 618] on div "$28,072,345.99" at bounding box center [754, 623] width 93 height 30
click at [883, 621] on div "$18,817,570.63" at bounding box center [873, 623] width 93 height 30
click at [974, 614] on div "$2,164,872.00" at bounding box center [992, 623] width 93 height 30
click at [1217, 624] on div "$19,164,303.63" at bounding box center [1229, 623] width 93 height 30
click at [1320, 619] on div "$18,080,243.09" at bounding box center [1349, 623] width 94 height 30
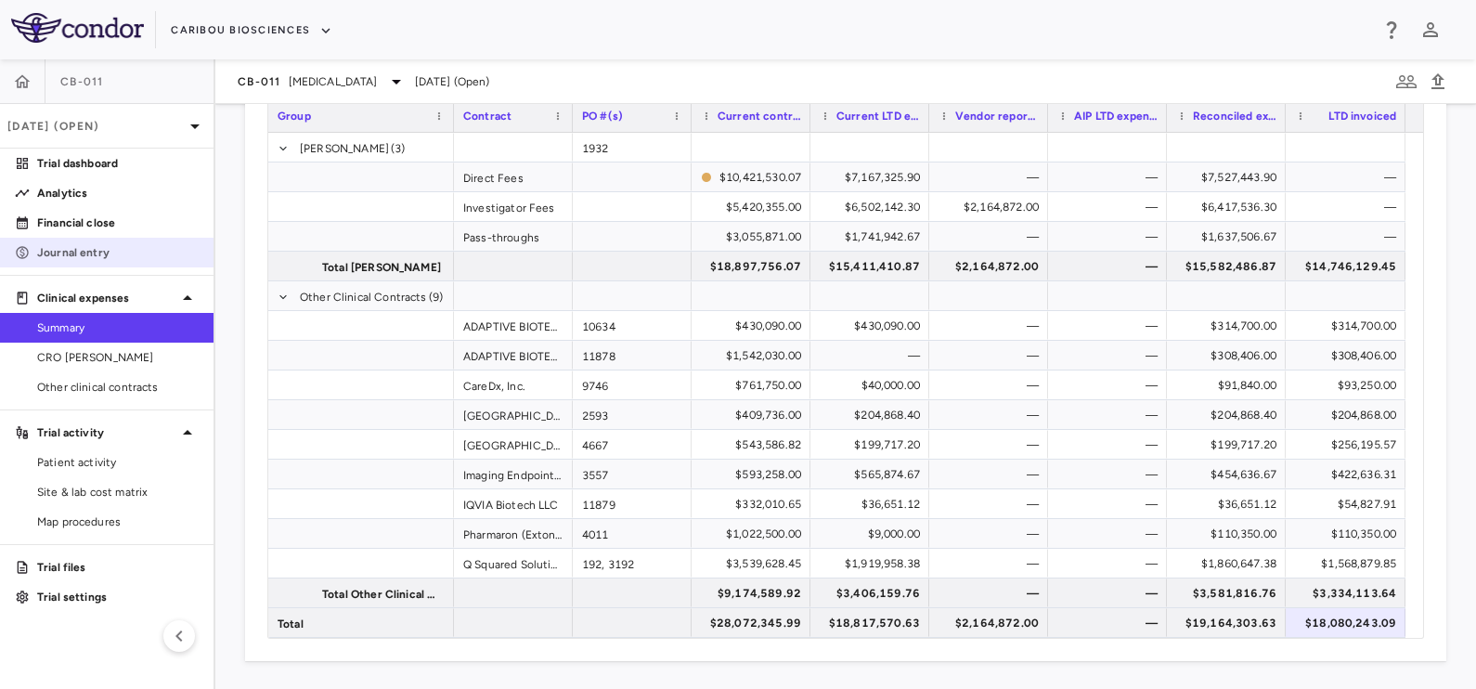
click at [55, 258] on p "Journal entry" at bounding box center [117, 252] width 161 height 17
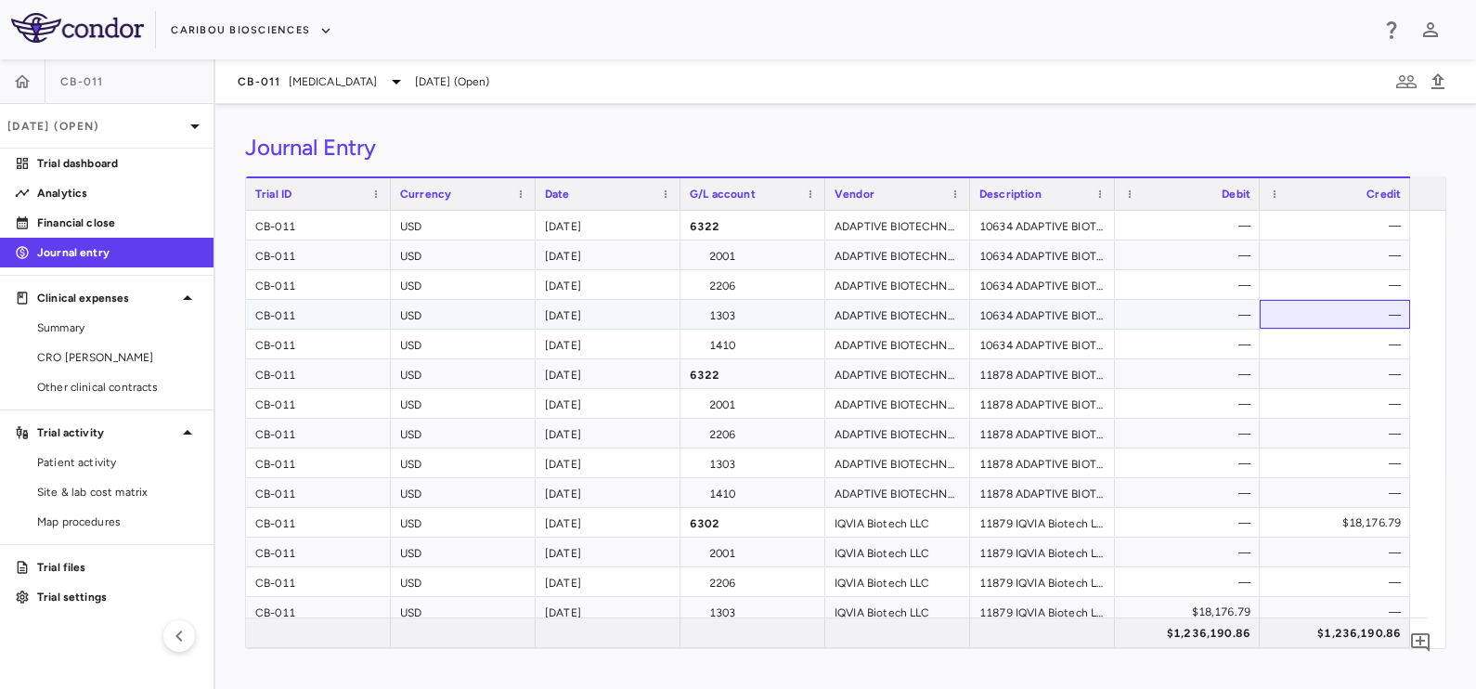
click at [1269, 322] on div "—" at bounding box center [1335, 314] width 132 height 27
click at [999, 371] on div "11878 ADAPTIVE BIOTECHNOLOGIES CORPORATION Clinical study management and indivi…" at bounding box center [1042, 373] width 145 height 29
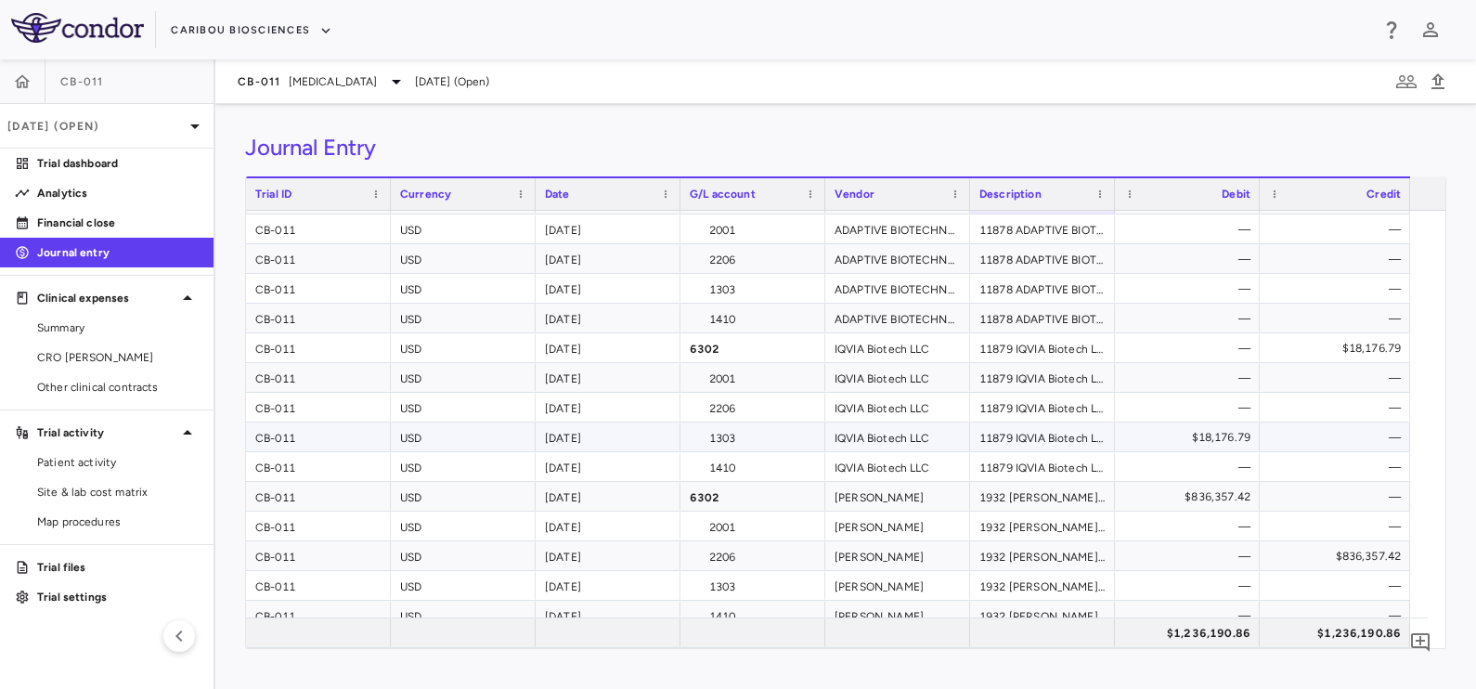
scroll to position [231, 0]
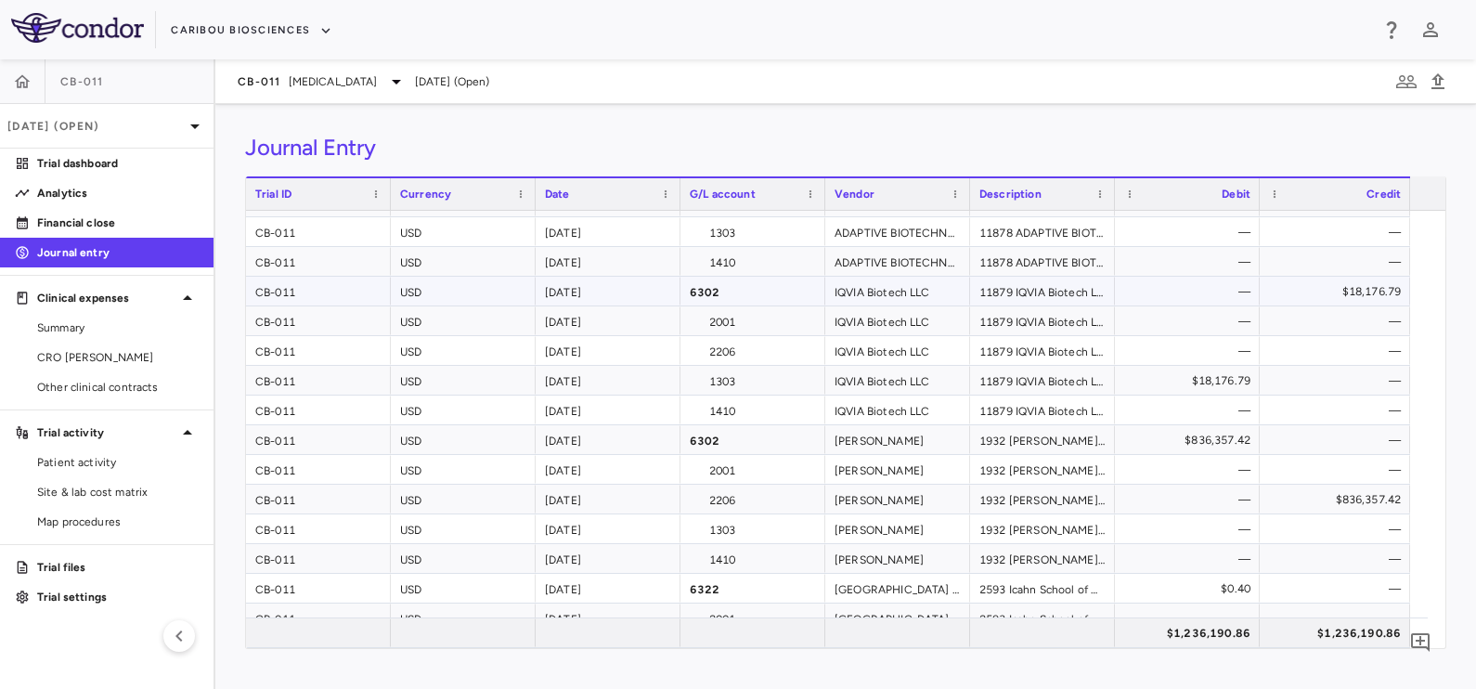
click at [863, 291] on div "IQVIA Biotech LLC" at bounding box center [897, 291] width 145 height 29
click at [1035, 290] on div "11879 IQVIA Biotech LLC Blood Specimens" at bounding box center [1042, 291] width 145 height 29
click at [1387, 290] on div "$18,176.79" at bounding box center [1338, 292] width 124 height 30
click at [999, 434] on div "1932 Kapadi DIRECT_FEES, INVESTIGATOR_FEES, PASS_THROUGH" at bounding box center [1042, 439] width 145 height 29
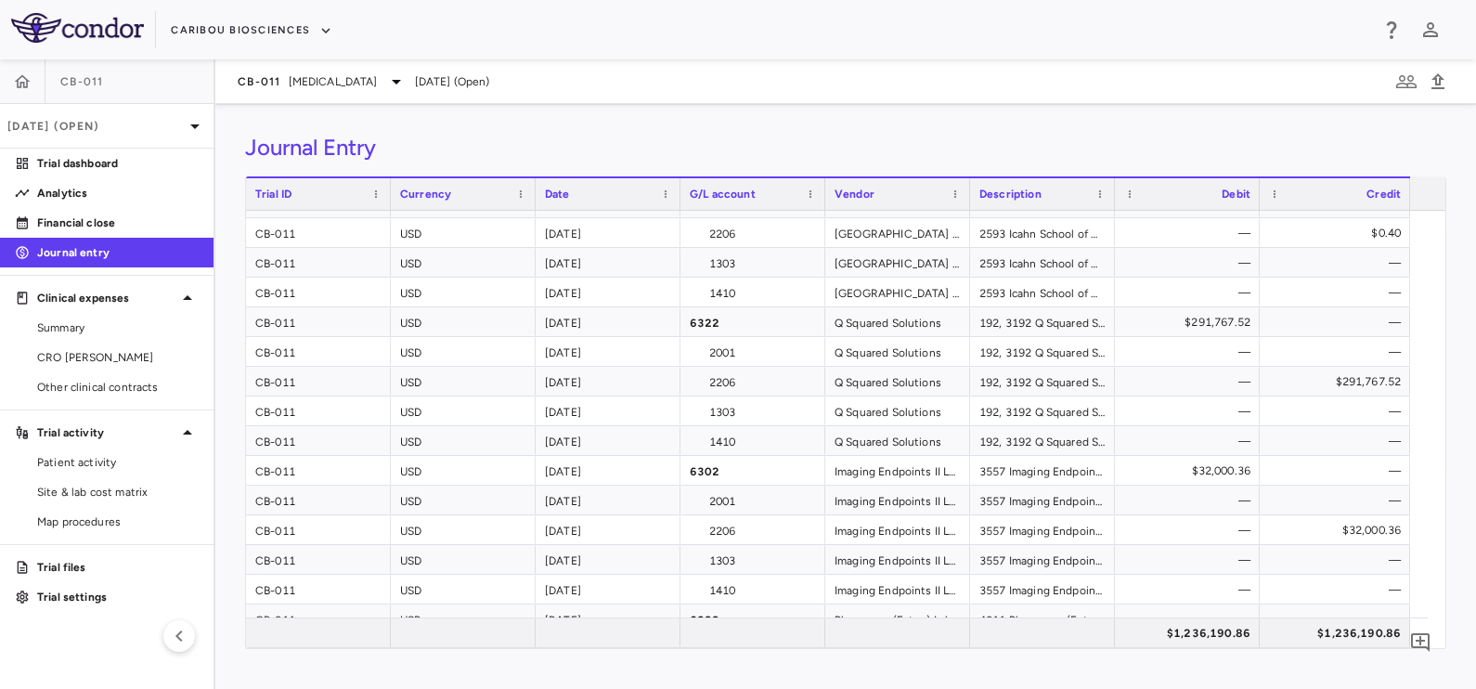
scroll to position [0, 0]
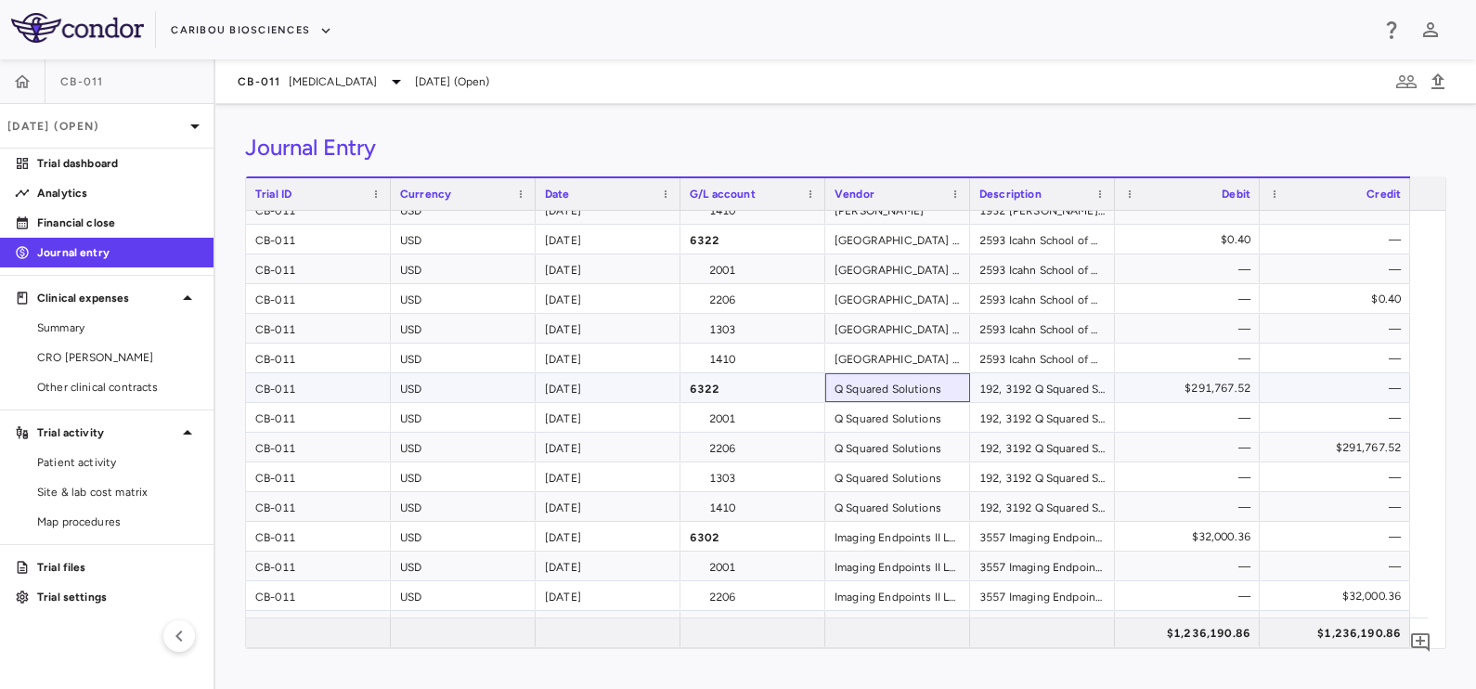
click at [896, 381] on div "Q Squared Solutions" at bounding box center [897, 387] width 145 height 29
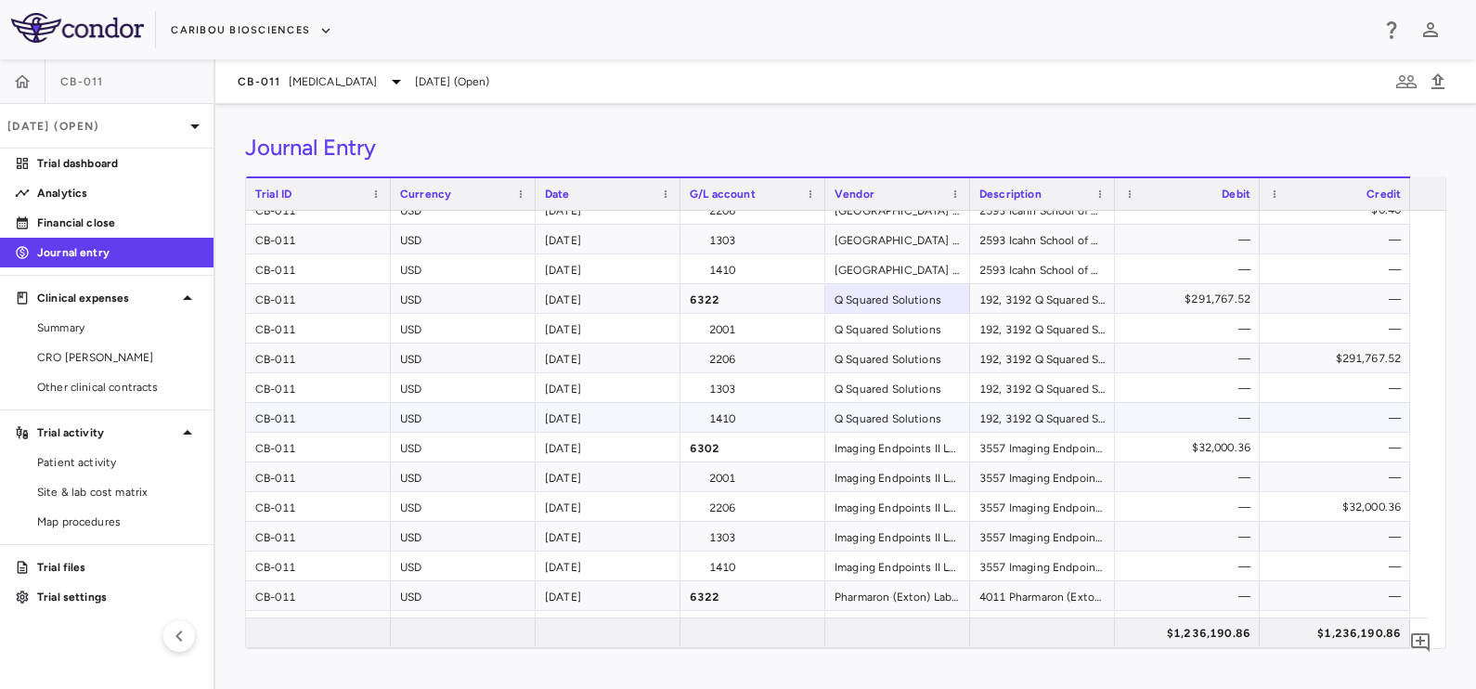
scroll to position [696, 0]
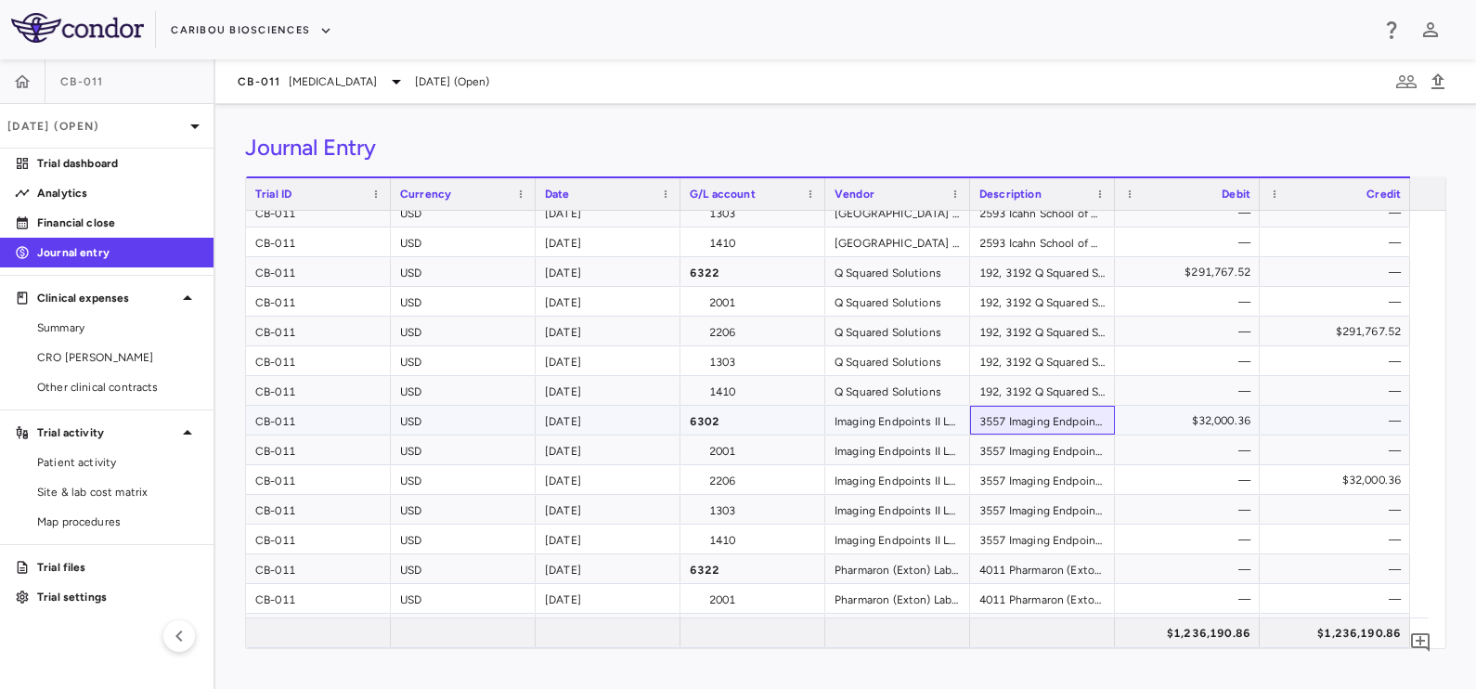
drag, startPoint x: 1026, startPoint y: 427, endPoint x: 1075, endPoint y: 432, distance: 48.5
click at [1026, 427] on div "3557 Imaging Endpoints II LLC Data Exports and Study Reporting Total, Pass Thro…" at bounding box center [1042, 420] width 145 height 29
click at [1203, 414] on div "$32,000.36" at bounding box center [1190, 421] width 119 height 30
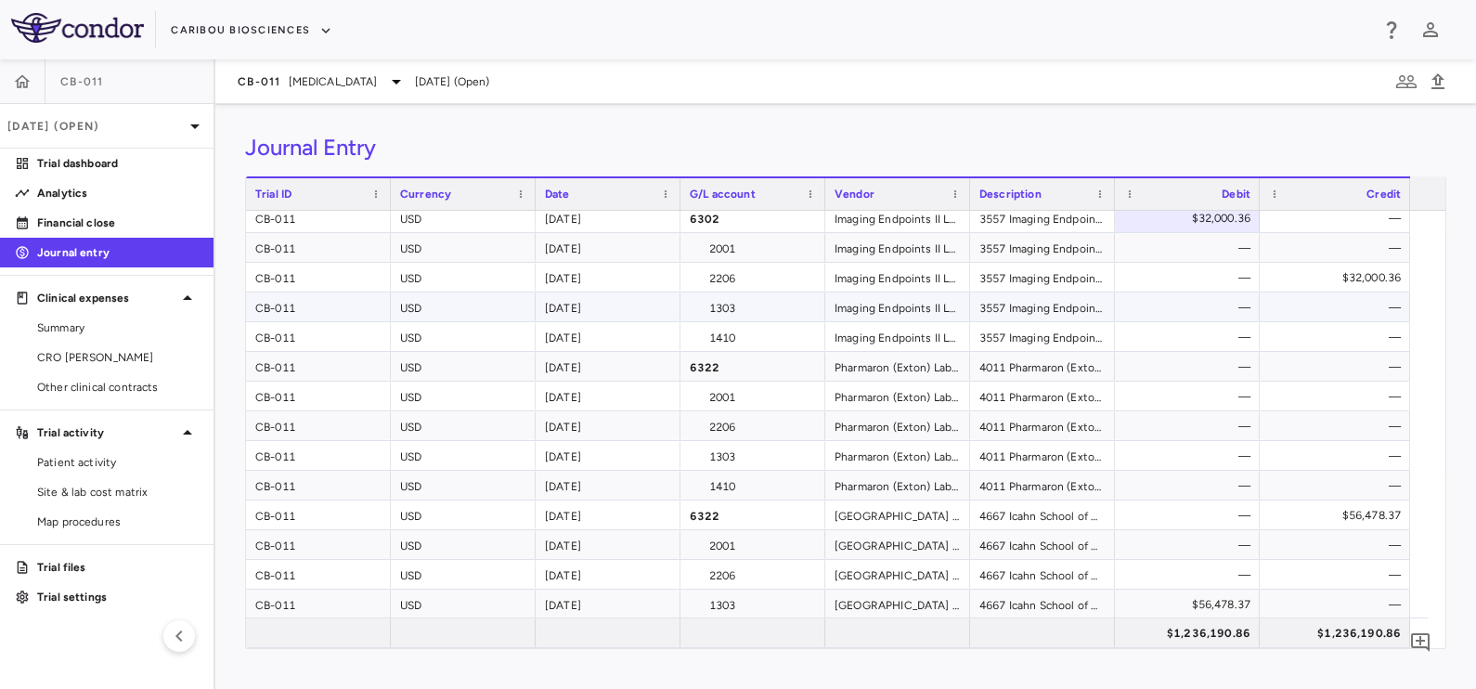
scroll to position [927, 0]
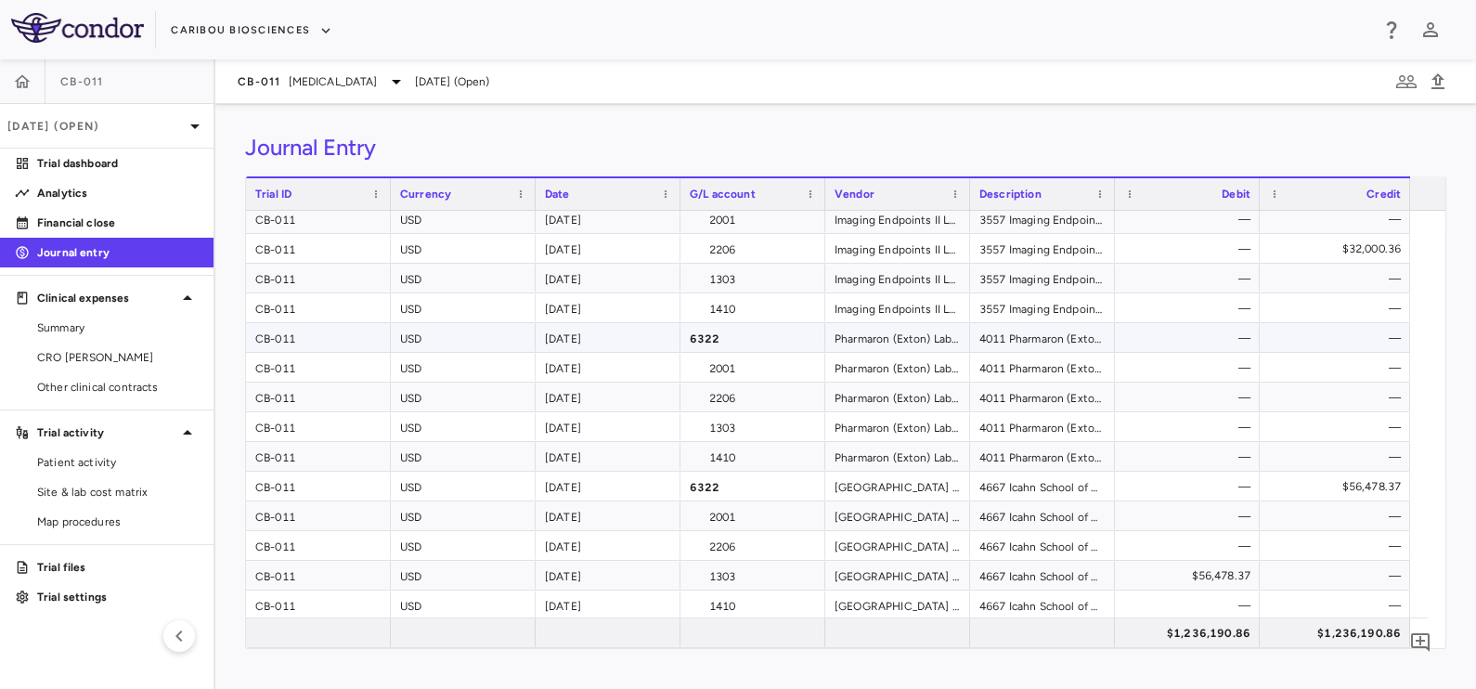
click at [1013, 329] on div "4011 Pharmaron (Exton) Lab Services LLC DTA & Database, PCR analysis (First tar…" at bounding box center [1042, 337] width 145 height 29
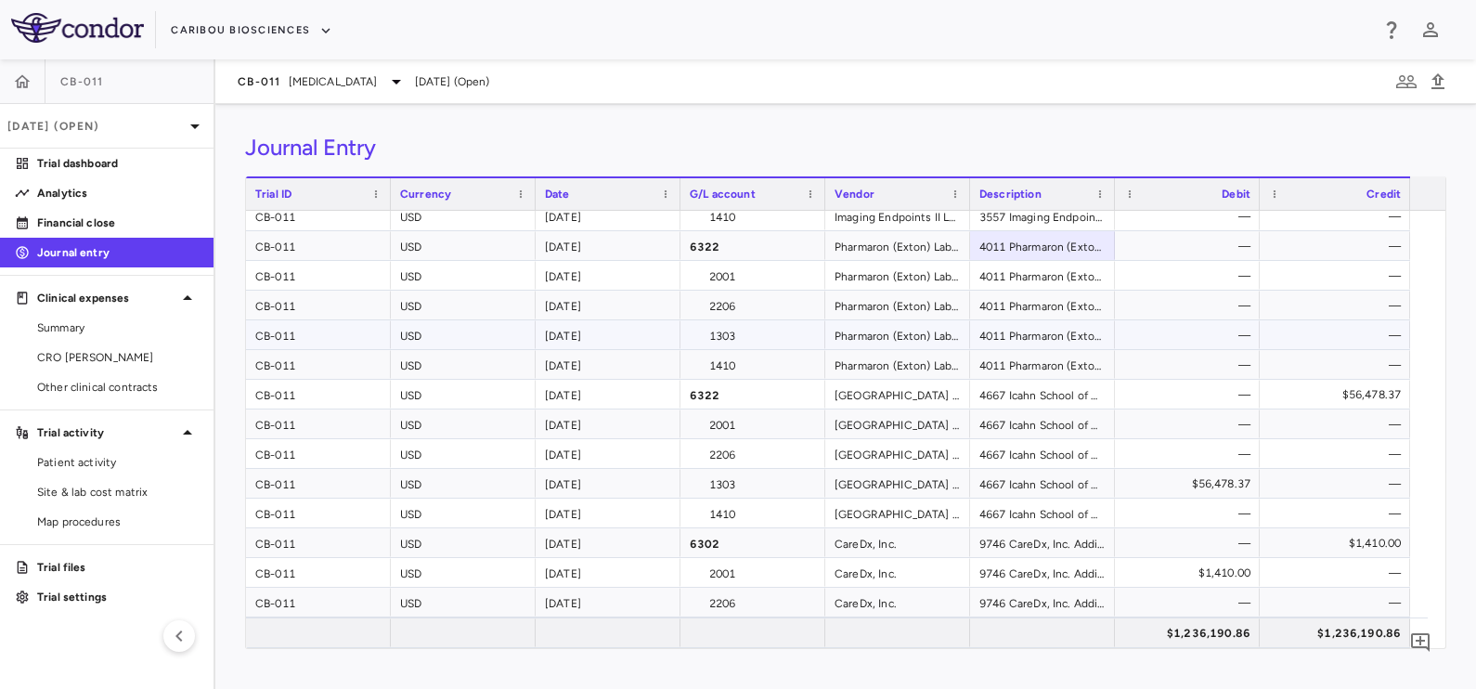
scroll to position [1077, 0]
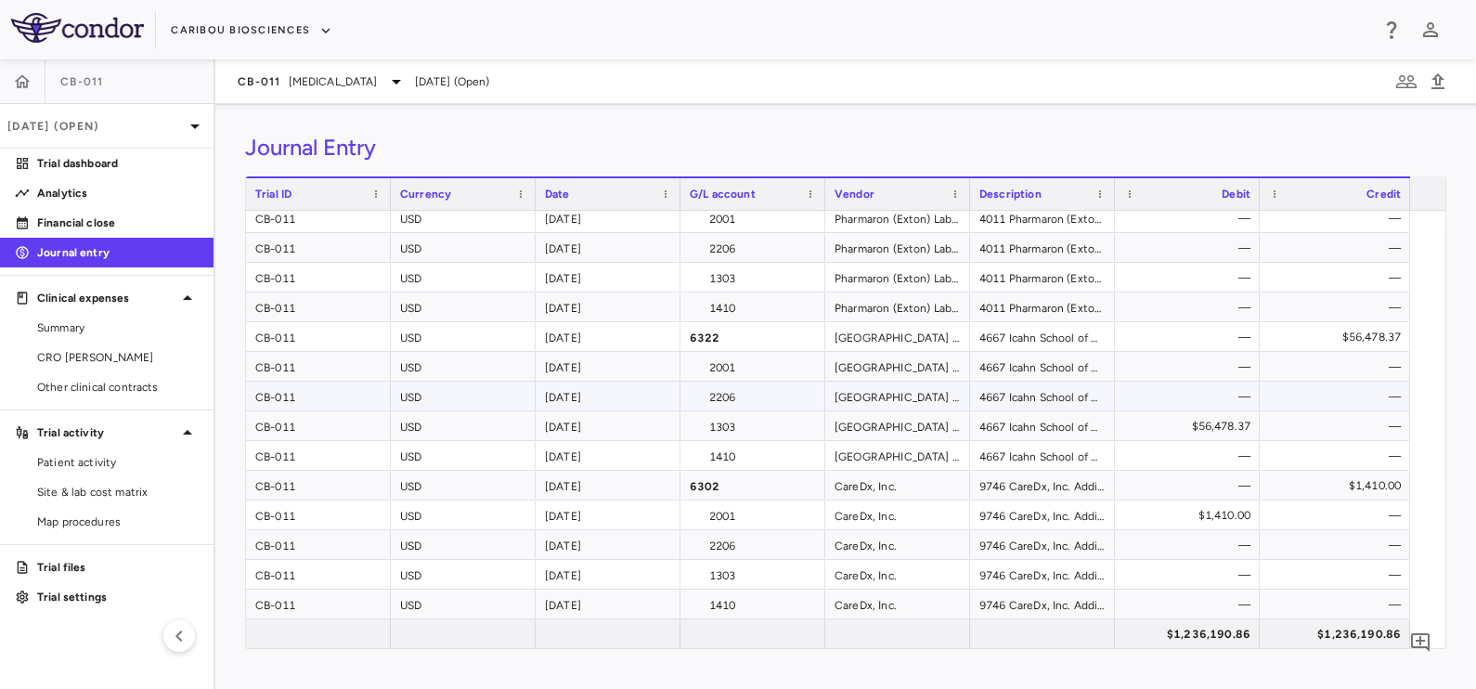
click at [1016, 382] on div "4667 Icahn School of Medicine at Mt Sinai Associate Researcher - 10% Effort Fri…" at bounding box center [1042, 395] width 145 height 29
click at [1013, 337] on div "4667 Icahn School of Medicine at Mt Sinai Associate Researcher - 10% Effort Fri…" at bounding box center [1042, 336] width 145 height 29
click at [282, 71] on div "CB-011 Multiple Myeloma" at bounding box center [323, 82] width 170 height 22
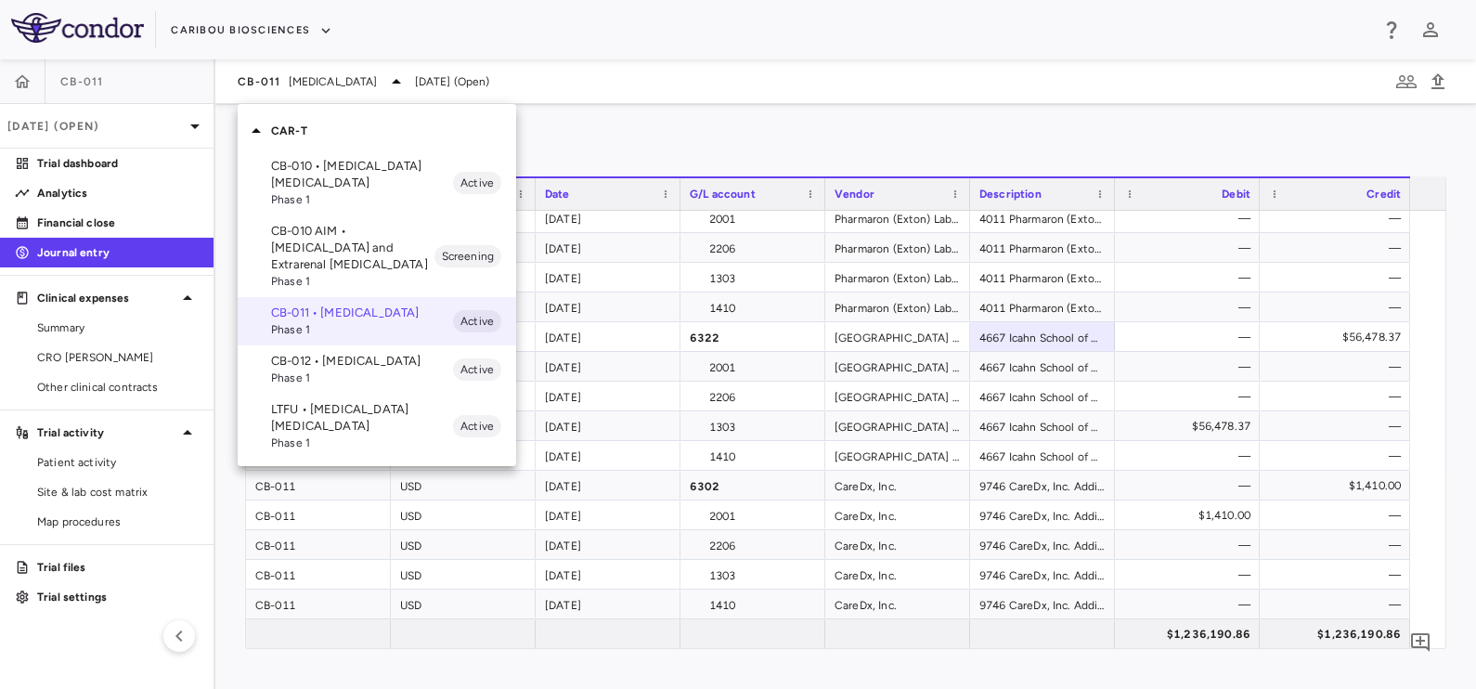
click at [323, 369] on p "CB-012 • Acute Myeloid Leukemia" at bounding box center [362, 361] width 182 height 17
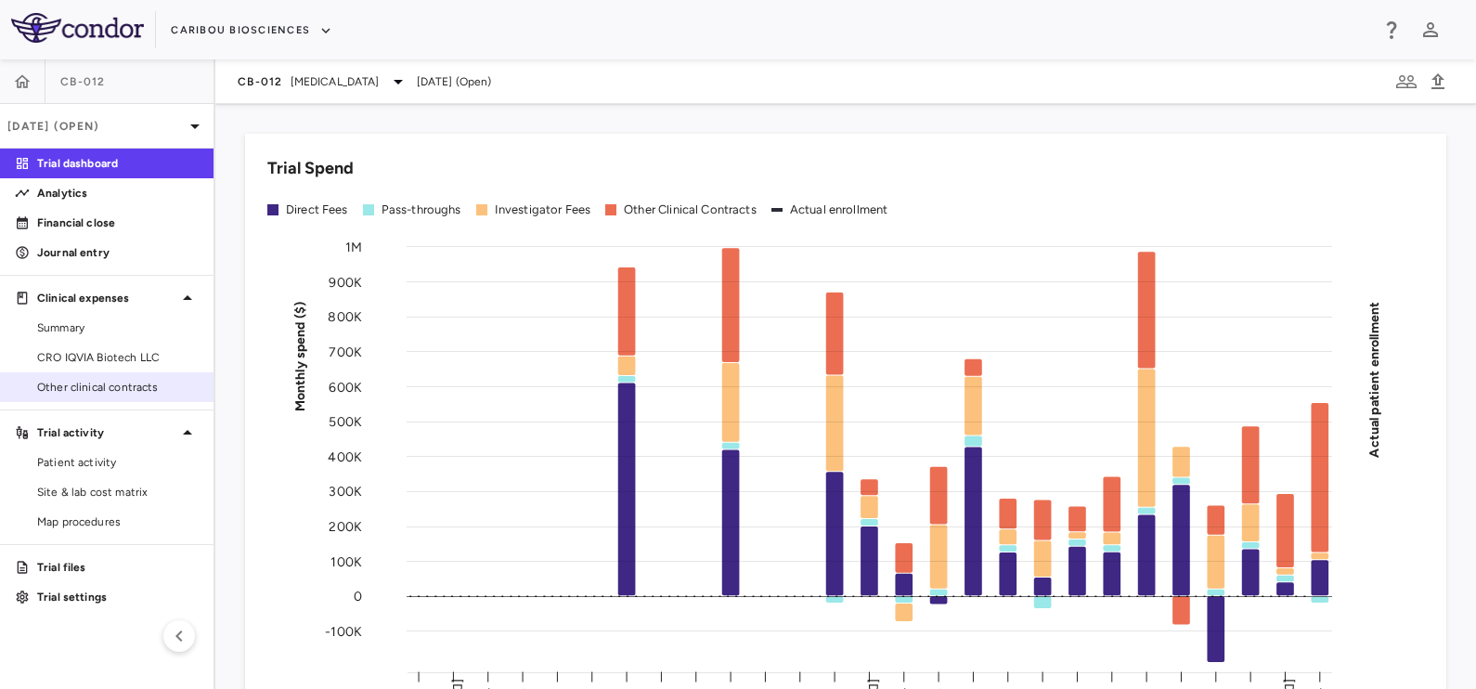
click at [98, 376] on link "Other clinical contracts" at bounding box center [106, 387] width 213 height 28
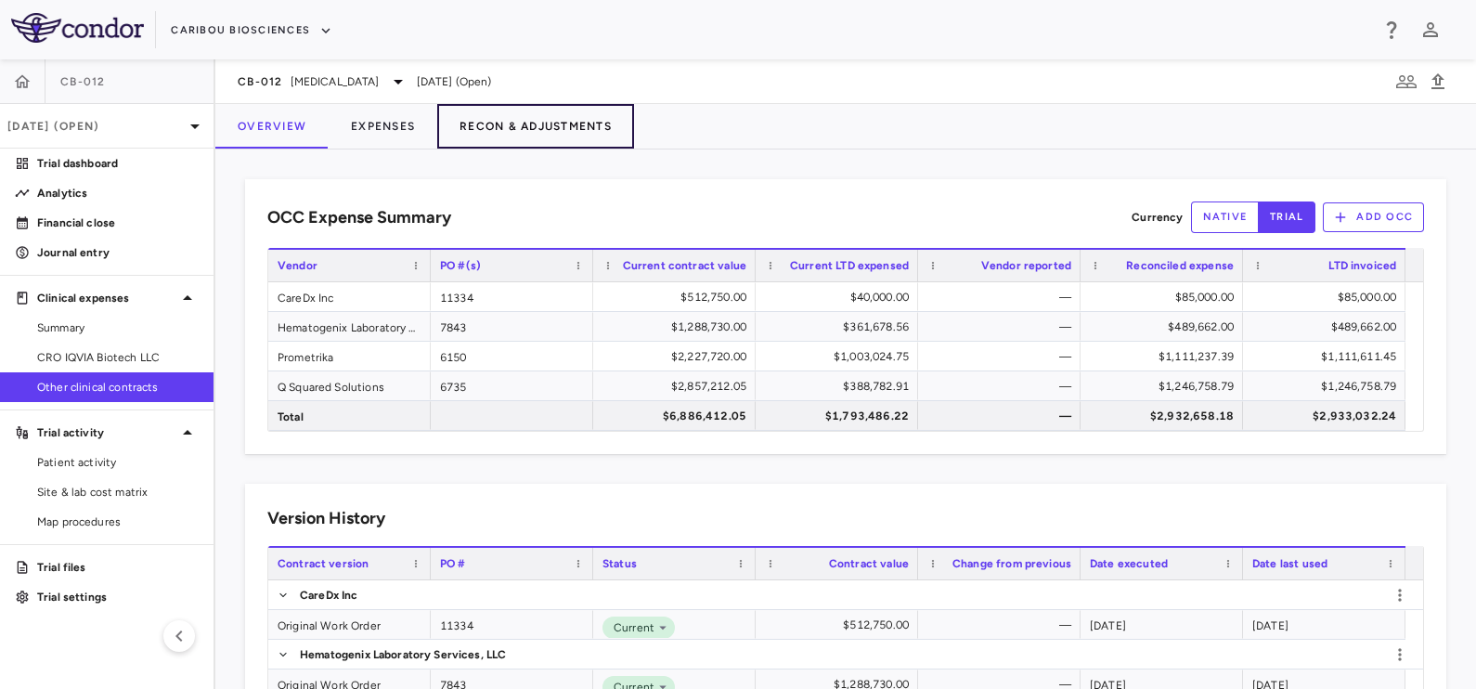
click at [552, 124] on button "Recon & Adjustments" at bounding box center [535, 126] width 197 height 45
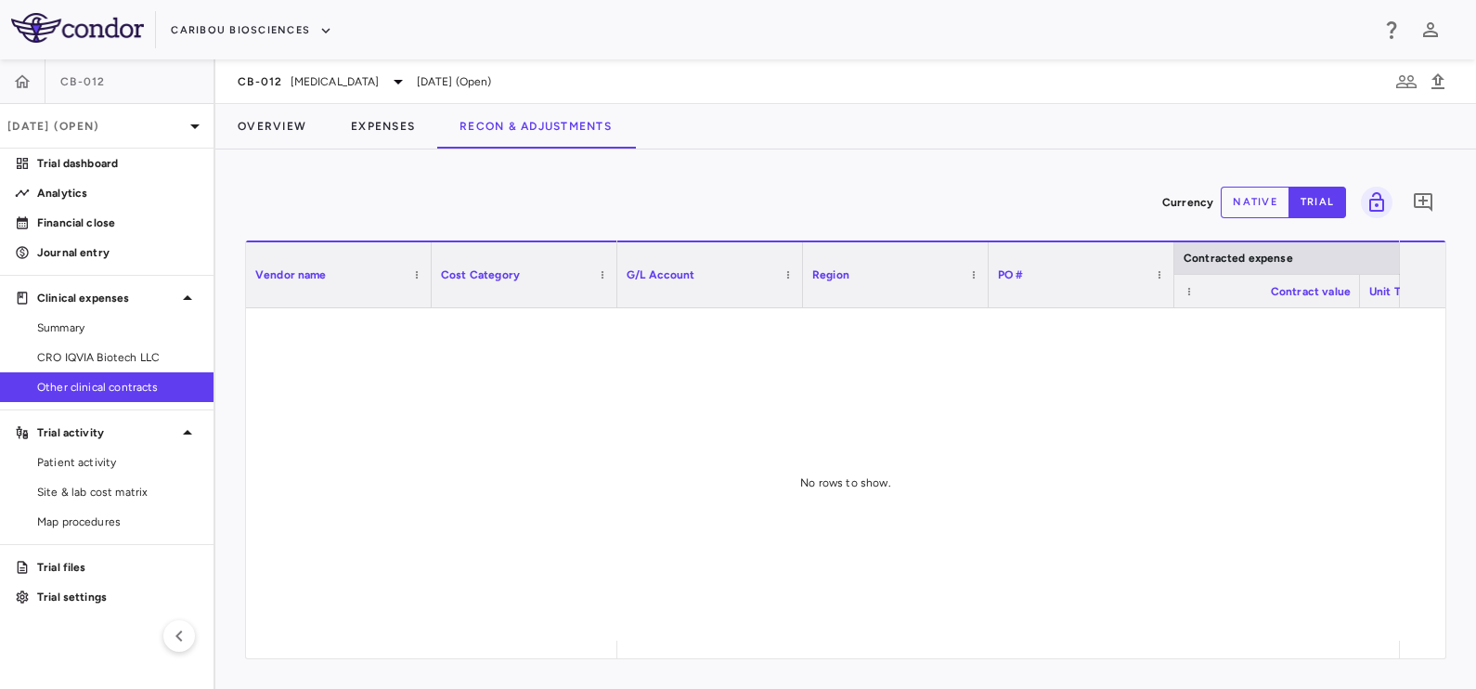
click at [1269, 206] on button "native" at bounding box center [1254, 203] width 69 height 32
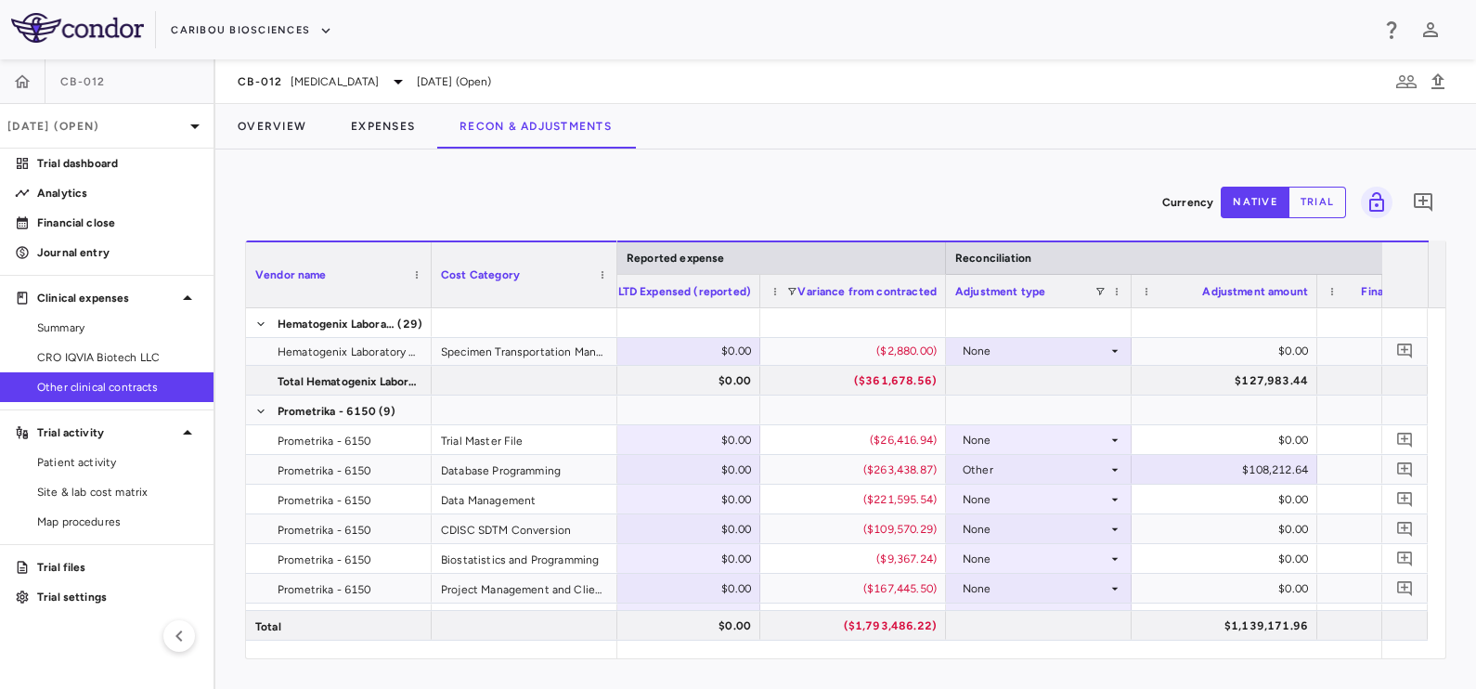
scroll to position [0, 2405]
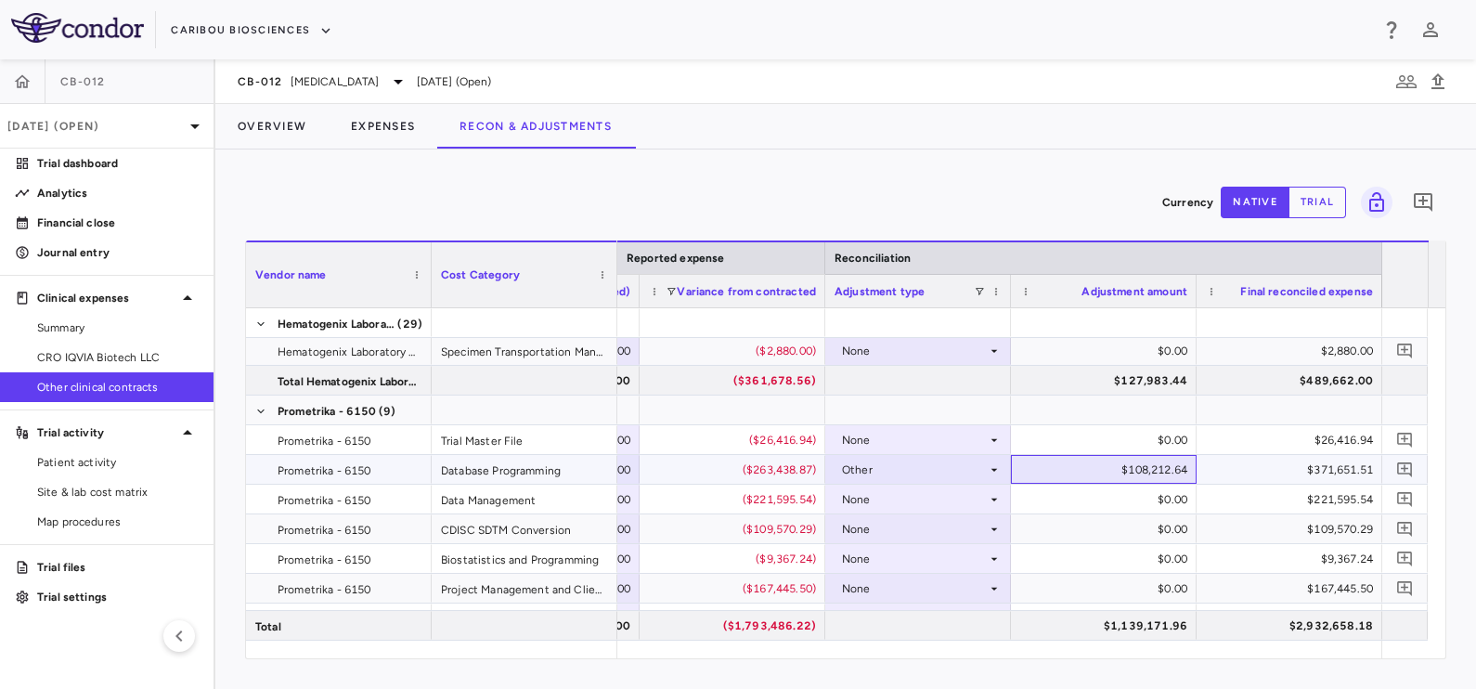
click at [1145, 469] on div "$108,212.64" at bounding box center [1107, 470] width 160 height 30
click at [1145, 469] on input "*********" at bounding box center [1117, 471] width 156 height 31
type input "*********"
click at [287, 124] on button "Overview" at bounding box center [271, 126] width 113 height 45
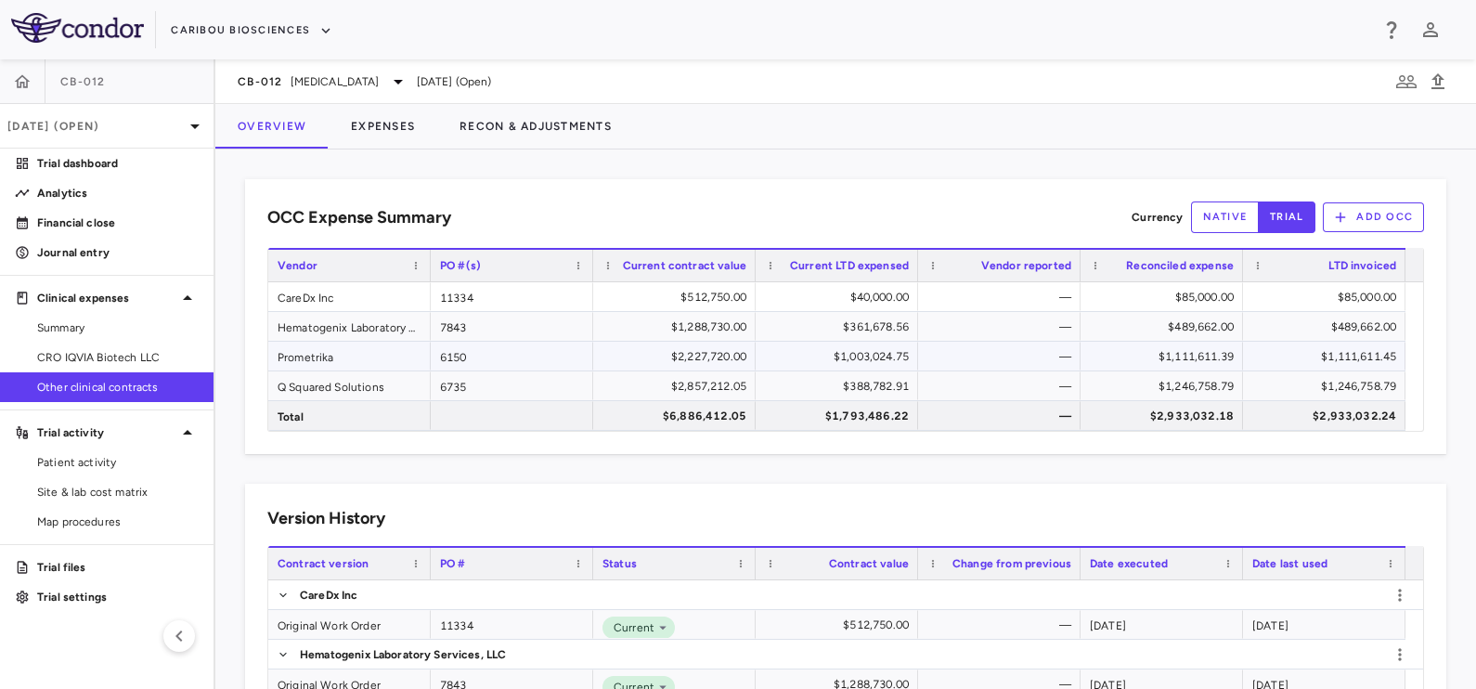
click at [310, 358] on div "Prometrika" at bounding box center [349, 356] width 162 height 29
click at [1154, 351] on div "$1,111,611.39" at bounding box center [1165, 357] width 136 height 30
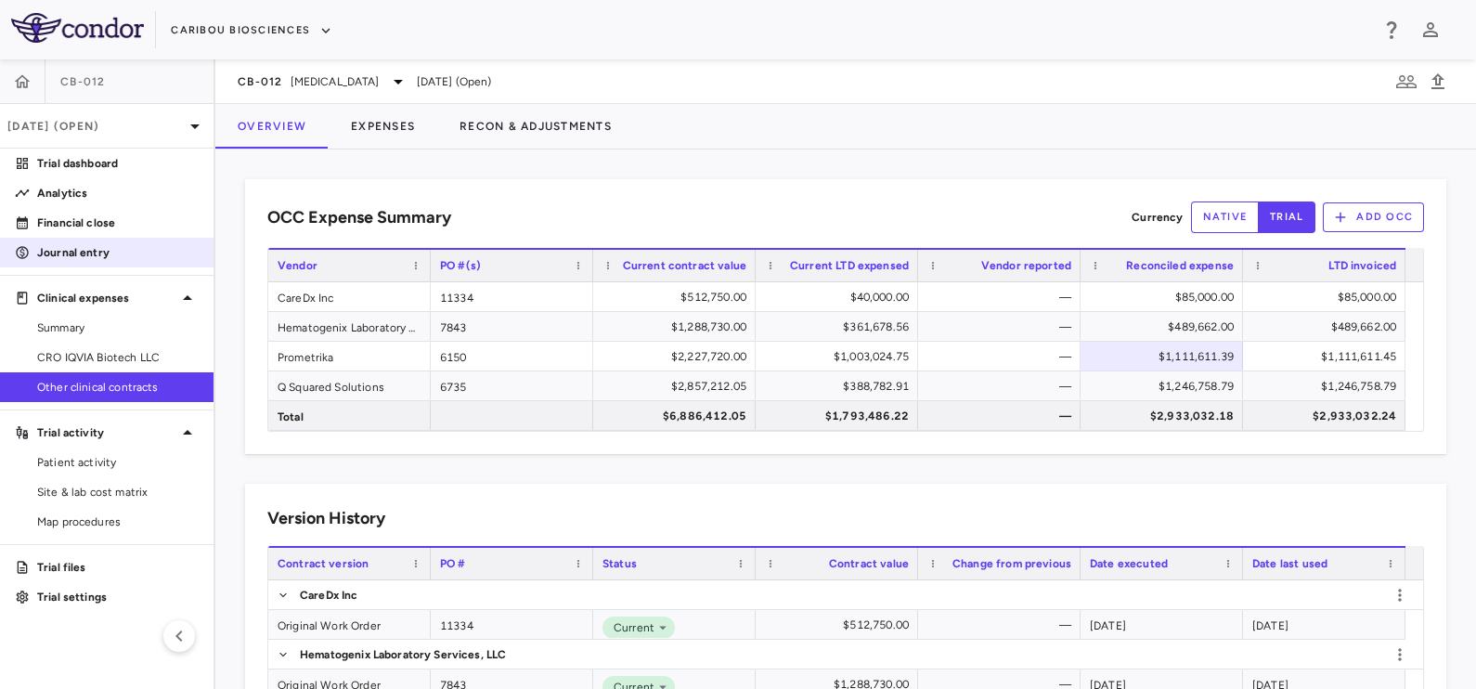
click at [60, 258] on p "Journal entry" at bounding box center [117, 252] width 161 height 17
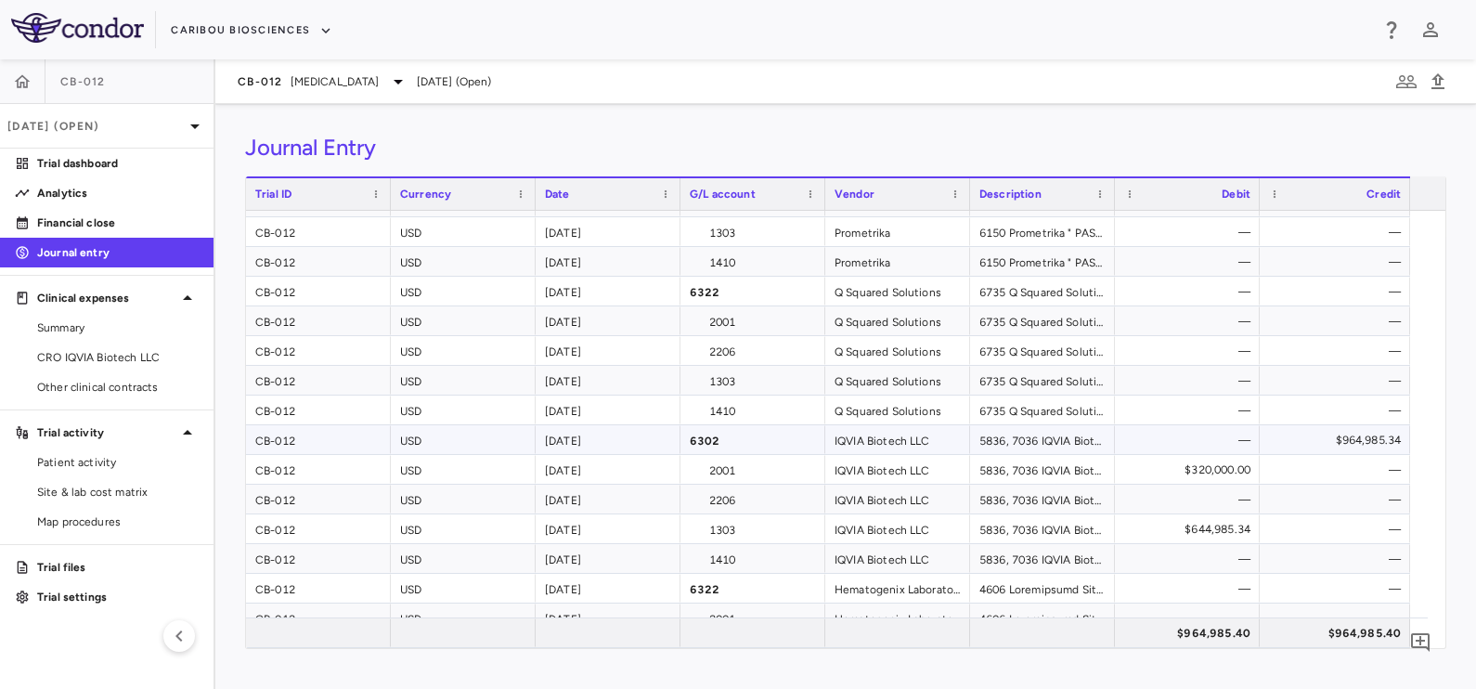
scroll to position [334, 0]
